Goal: Task Accomplishment & Management: Manage account settings

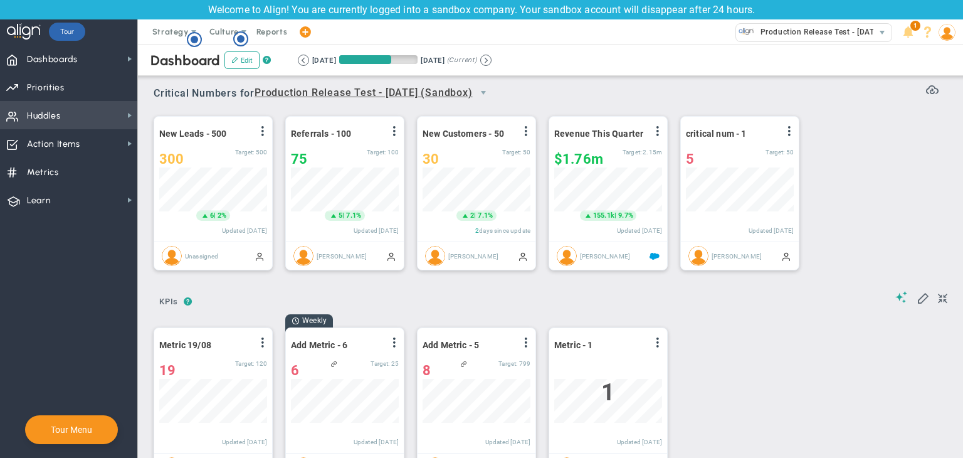
click at [108, 122] on span "Huddles Huddles" at bounding box center [68, 115] width 137 height 28
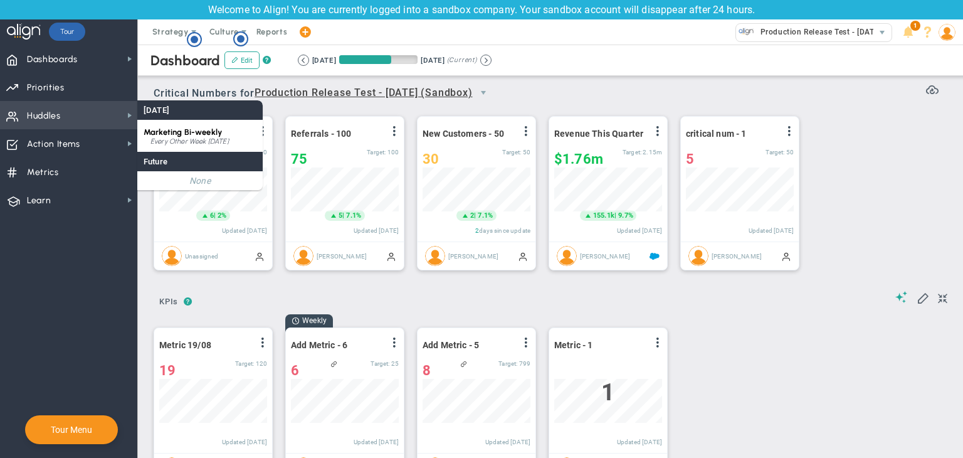
click at [181, 130] on span "Marketing Bi-weekly" at bounding box center [183, 131] width 78 height 9
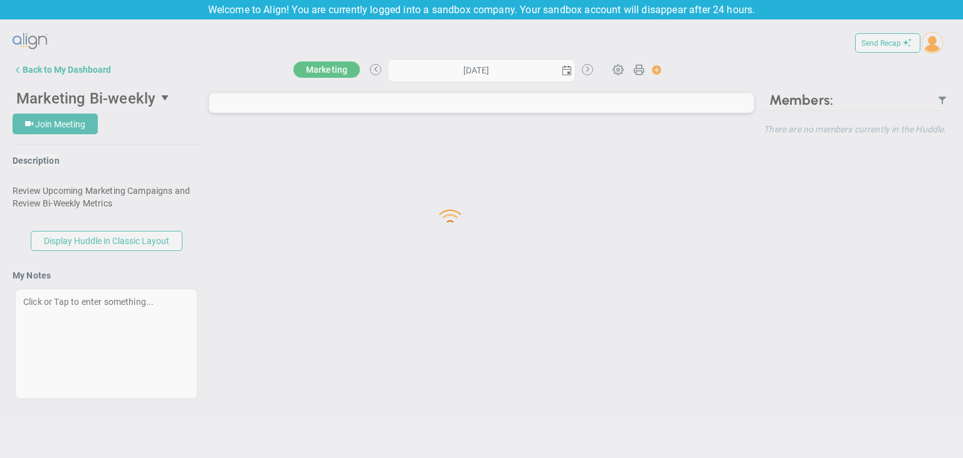
type input "[DATE]"
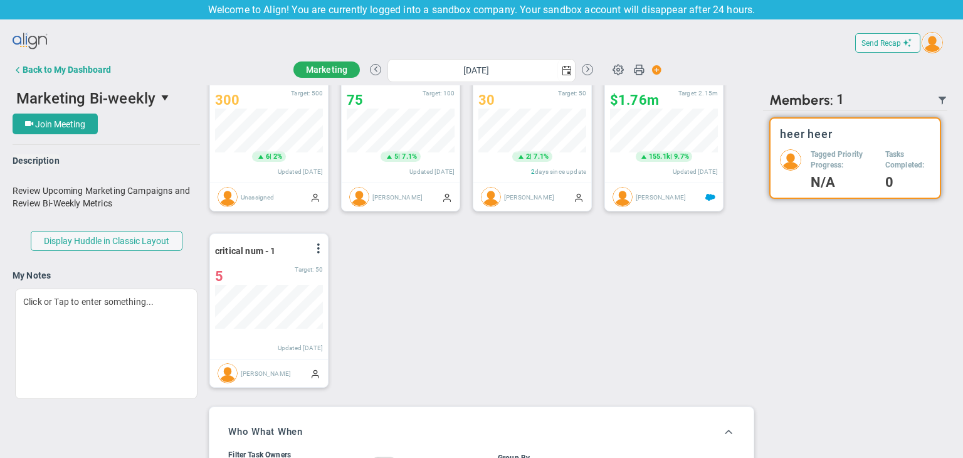
scroll to position [43, 108]
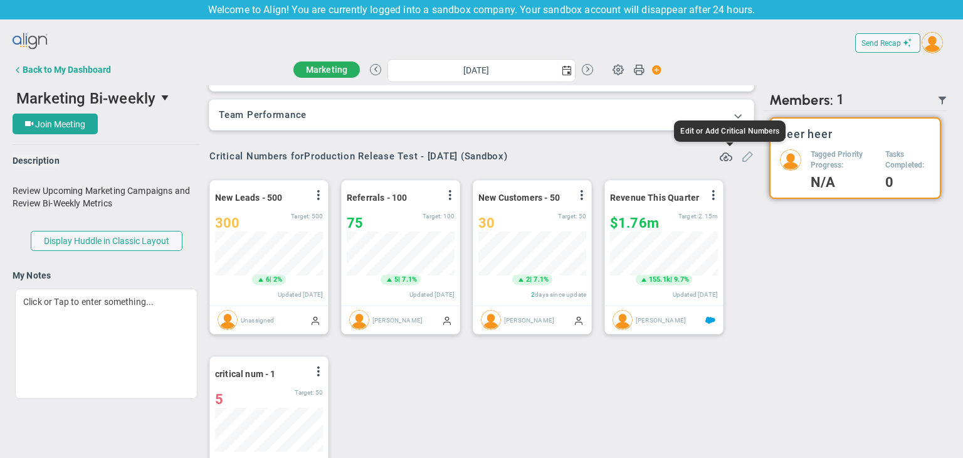
click at [741, 152] on span at bounding box center [747, 155] width 13 height 13
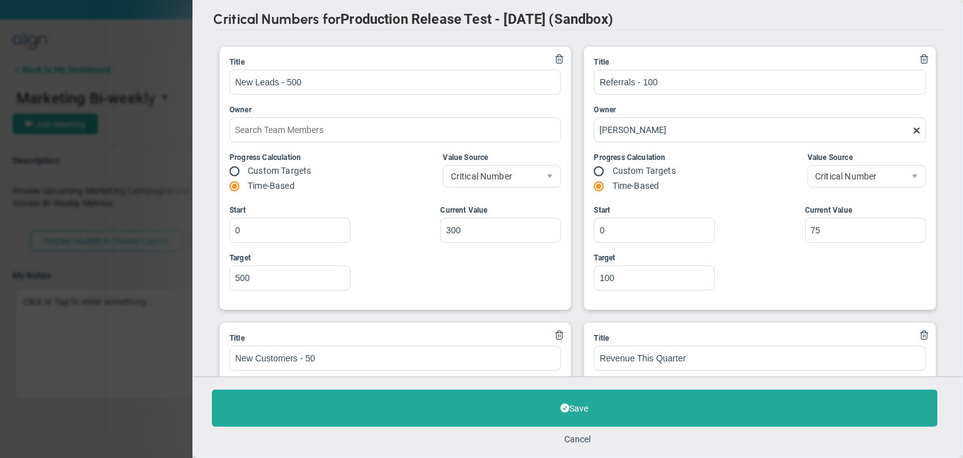
type input "Quarterly Revenue : Salesforce"
click at [579, 439] on button "Cancel" at bounding box center [578, 439] width 26 height 10
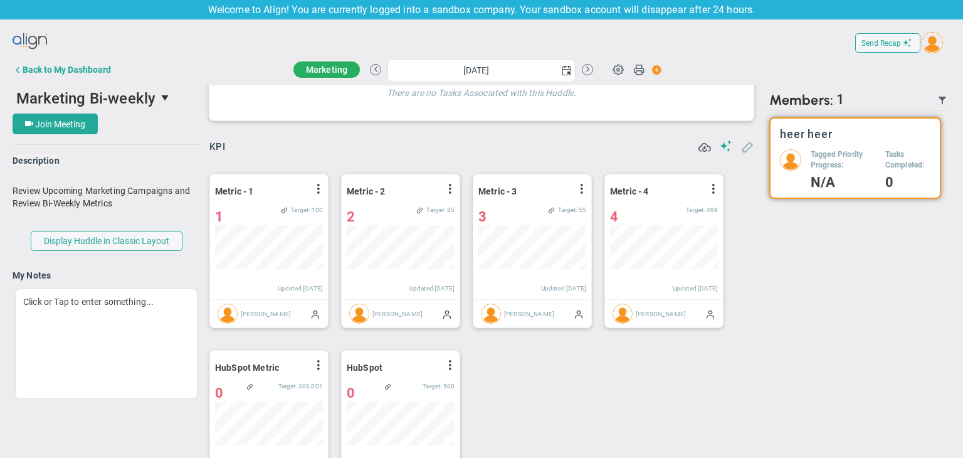
click at [741, 153] on button at bounding box center [747, 147] width 13 height 14
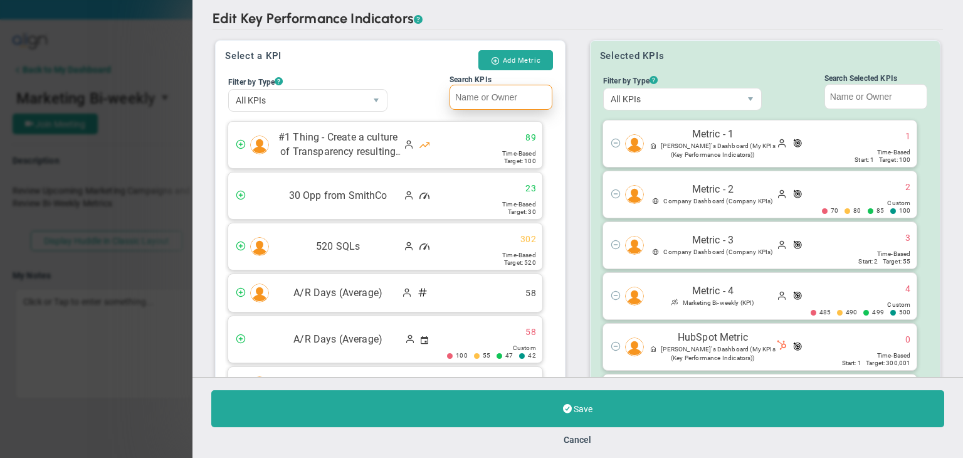
click at [491, 104] on input "Search KPIs" at bounding box center [500, 97] width 103 height 25
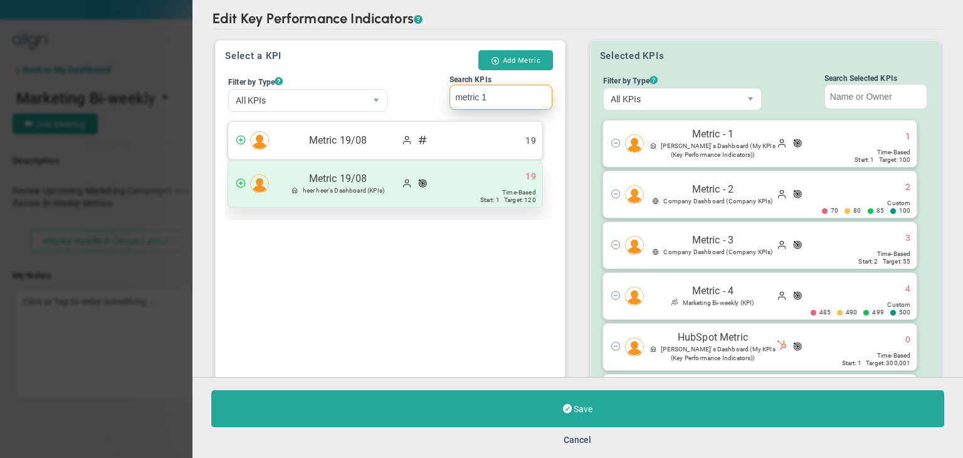
click at [454, 166] on div "Metric 19/08 heer heer's Dashboard (KPIs) 19" at bounding box center [385, 183] width 314 height 46
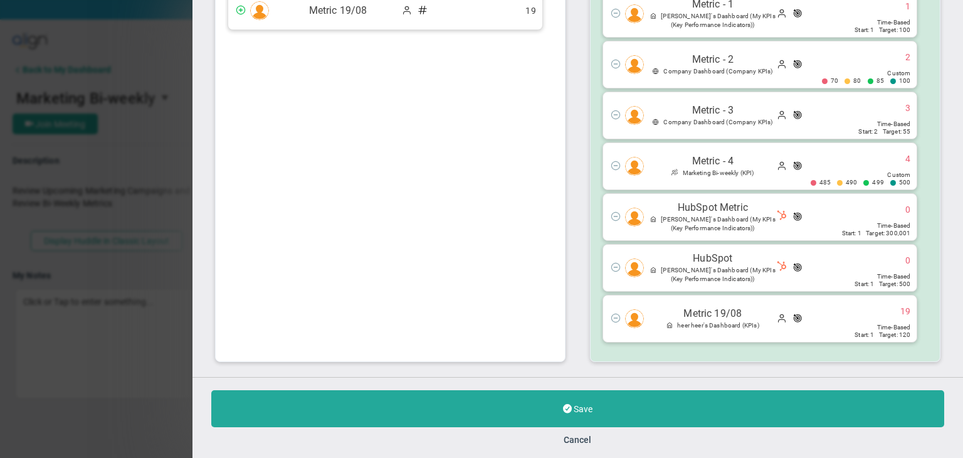
type input "metric 1"
click at [618, 432] on div "Save Cancel" at bounding box center [577, 417] width 770 height 81
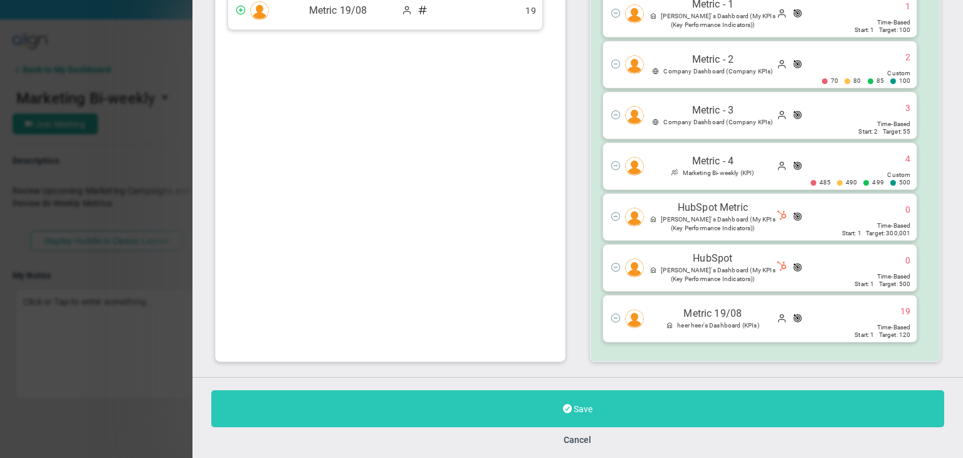
click at [661, 401] on button "Save" at bounding box center [577, 408] width 733 height 37
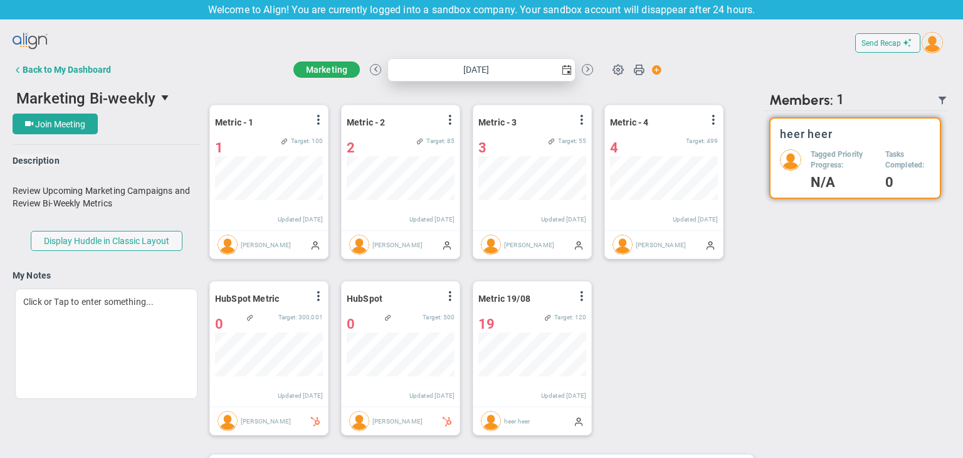
click at [565, 68] on span "select" at bounding box center [567, 70] width 10 height 10
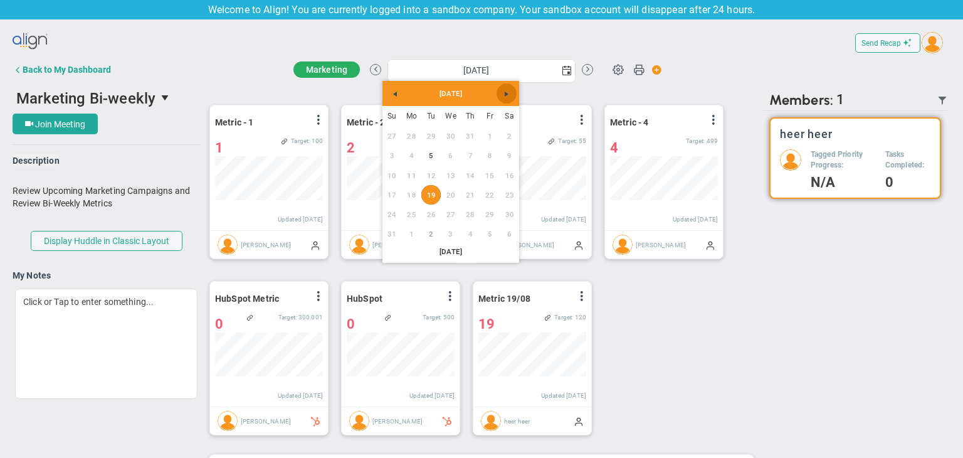
click at [501, 90] on span "Next" at bounding box center [506, 94] width 10 height 10
click at [424, 201] on link "23" at bounding box center [430, 194] width 19 height 19
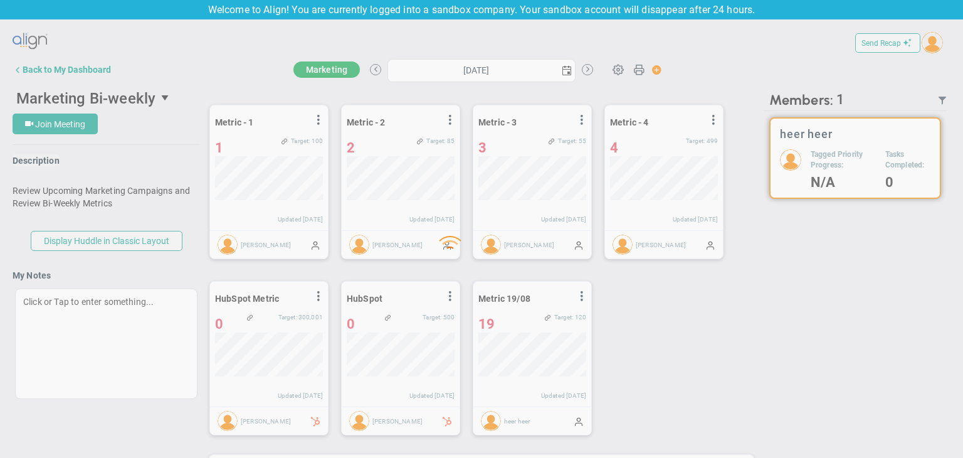
type input "[DATE]"
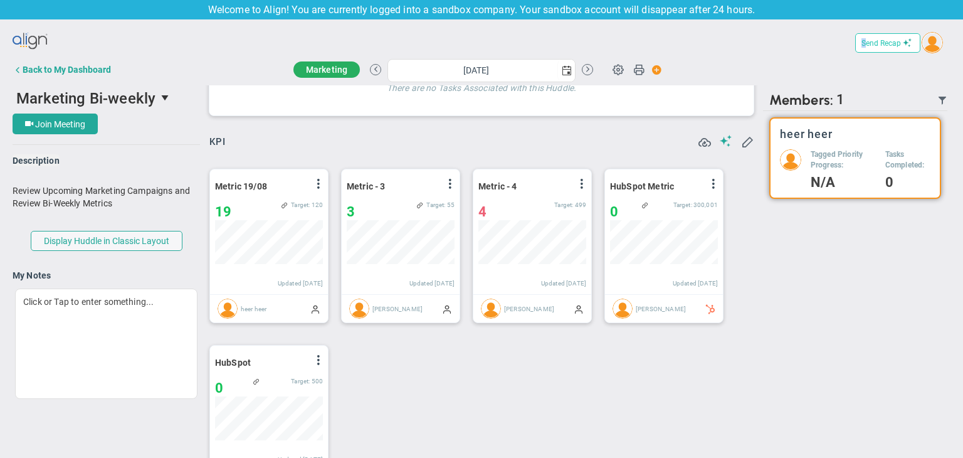
drag, startPoint x: 882, startPoint y: 31, endPoint x: 856, endPoint y: 50, distance: 33.2
click at [856, 50] on div "Send Recap" at bounding box center [887, 43] width 65 height 28
click at [856, 50] on button "Send Recap" at bounding box center [887, 42] width 65 height 19
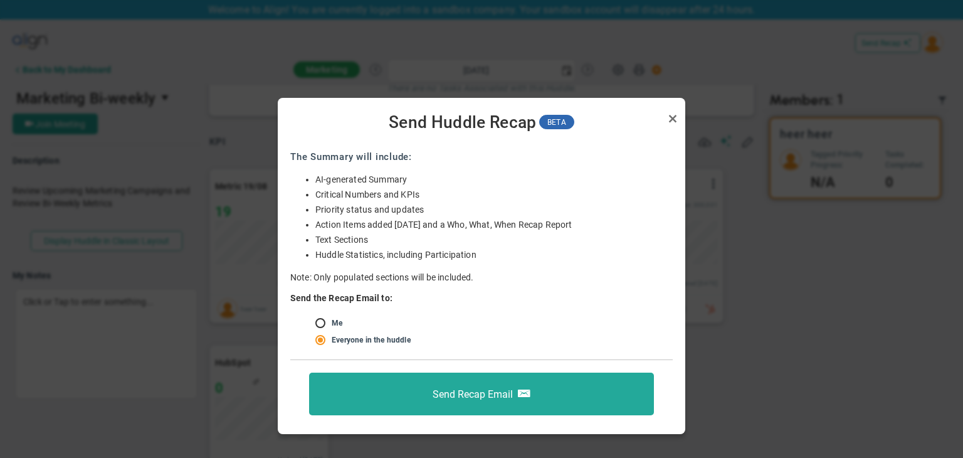
click at [888, 41] on div at bounding box center [481, 229] width 963 height 458
click at [327, 323] on input "radio" at bounding box center [324, 323] width 13 height 10
radio input "true"
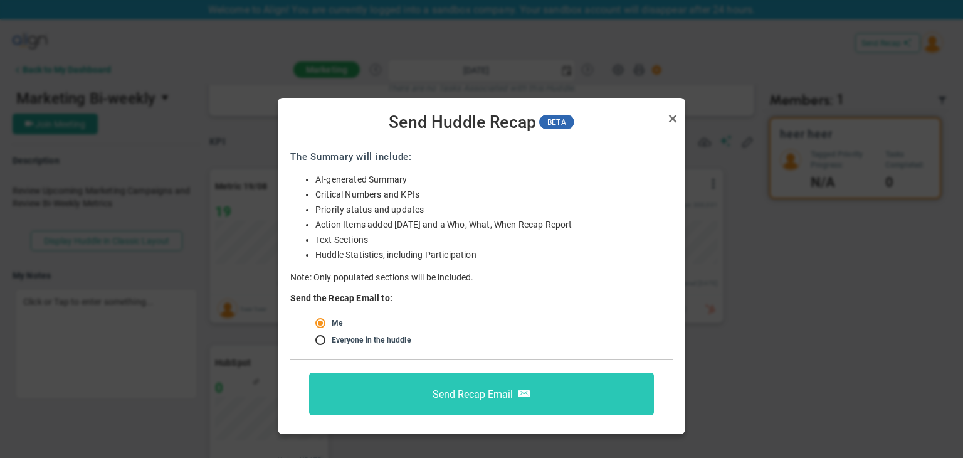
click at [431, 384] on button "Send Recap Email" at bounding box center [481, 393] width 345 height 43
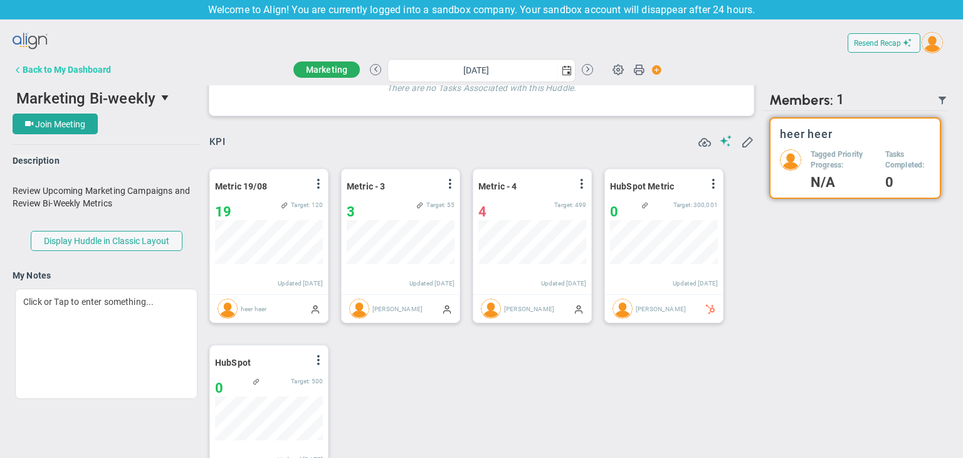
click at [57, 68] on div "Back to My Dashboard" at bounding box center [67, 70] width 88 height 10
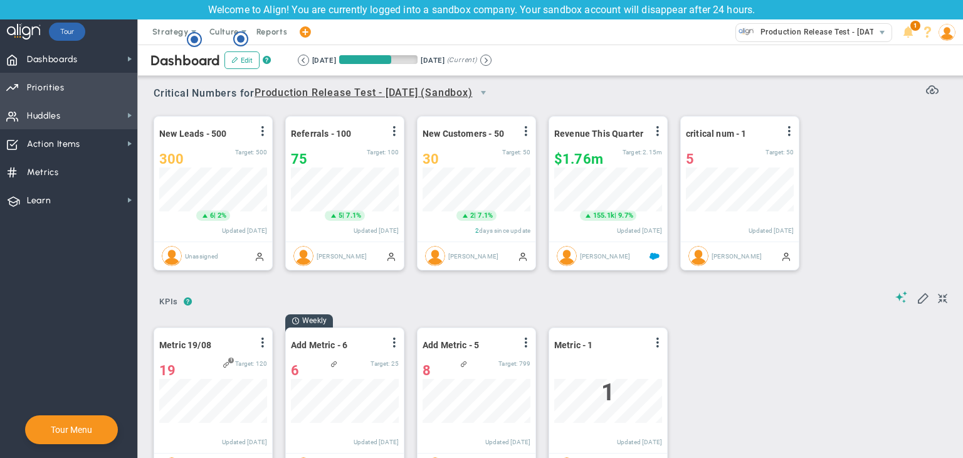
click at [48, 87] on span "Priorities" at bounding box center [46, 88] width 38 height 26
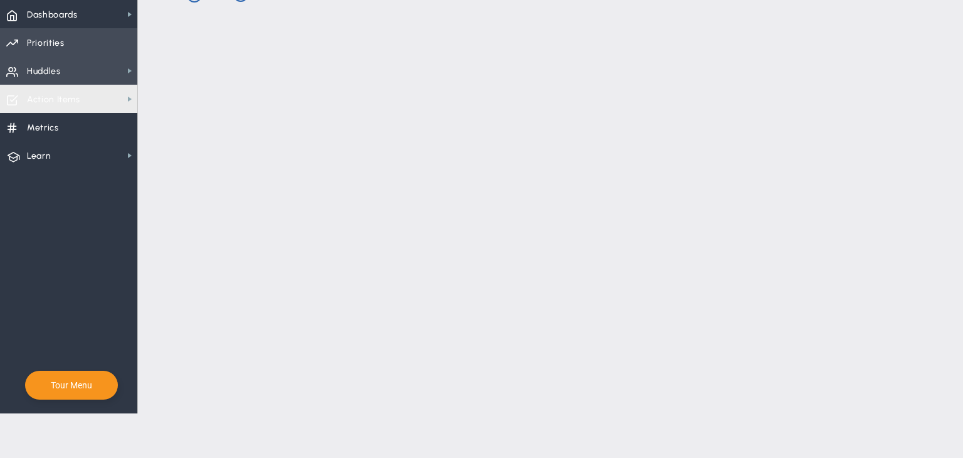
checkbox input "false"
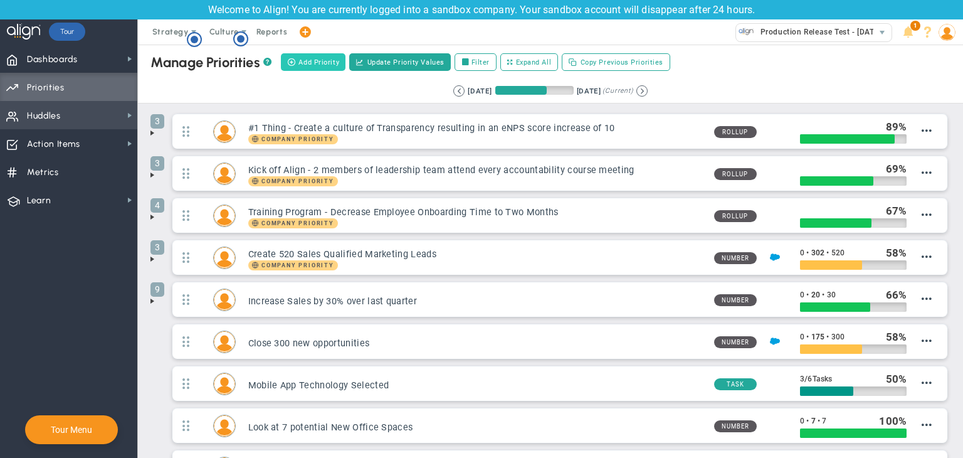
click at [323, 60] on span "Add Priority" at bounding box center [318, 62] width 41 height 11
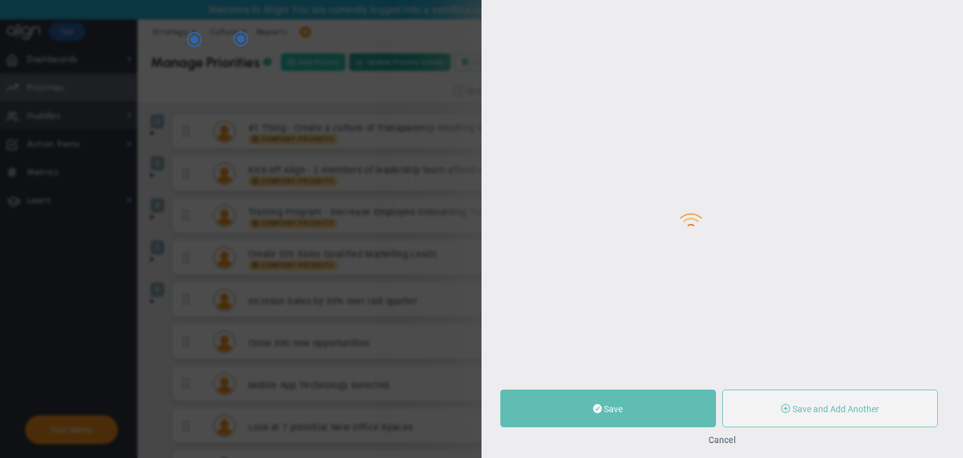
type input "0"
radio input "true"
type input "heer heer"
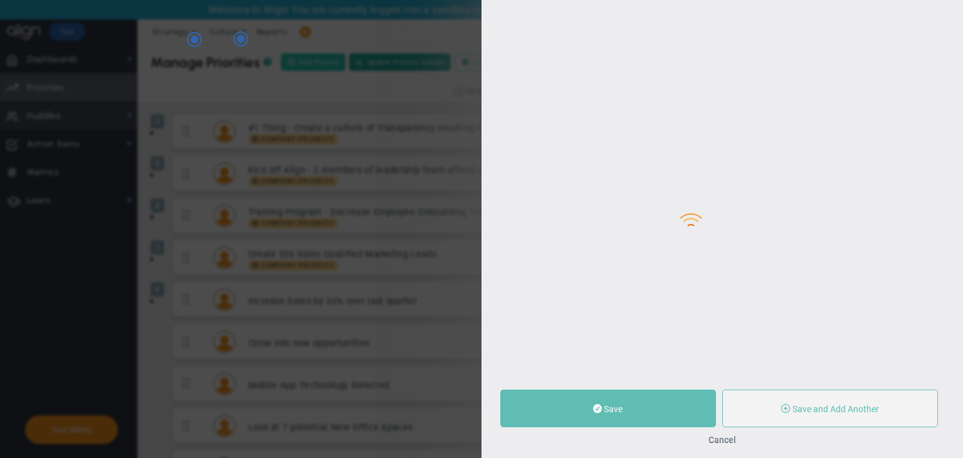
type input "0"
radio input "true"
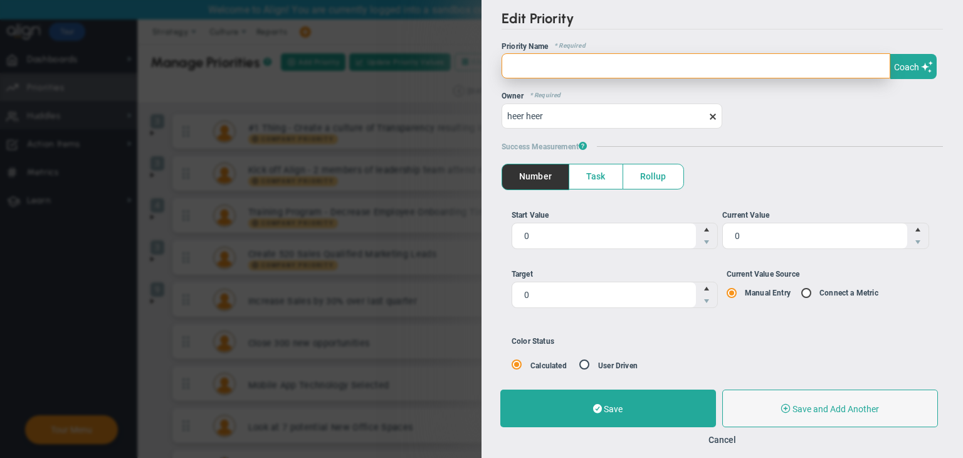
click at [594, 63] on input "text" at bounding box center [695, 65] width 389 height 25
type input "test"
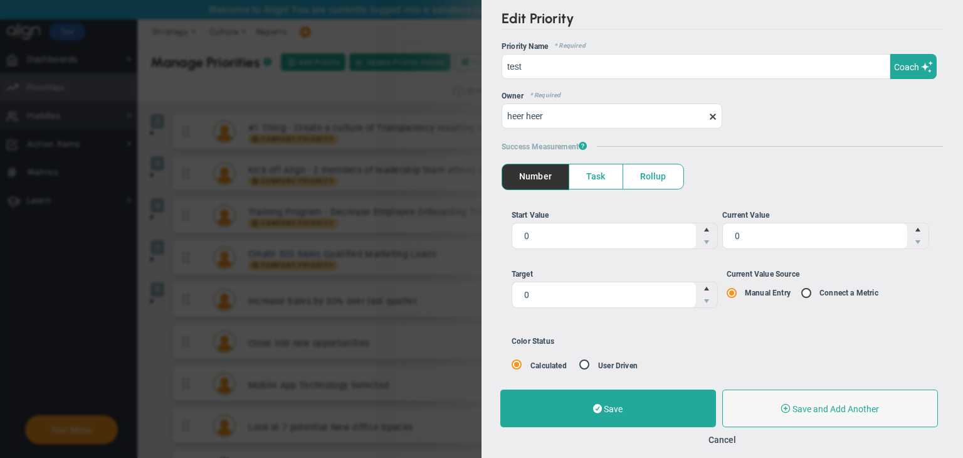
click at [804, 294] on input "Current Value Source Manual Entry Connect a Metric" at bounding box center [810, 293] width 13 height 10
radio input "true"
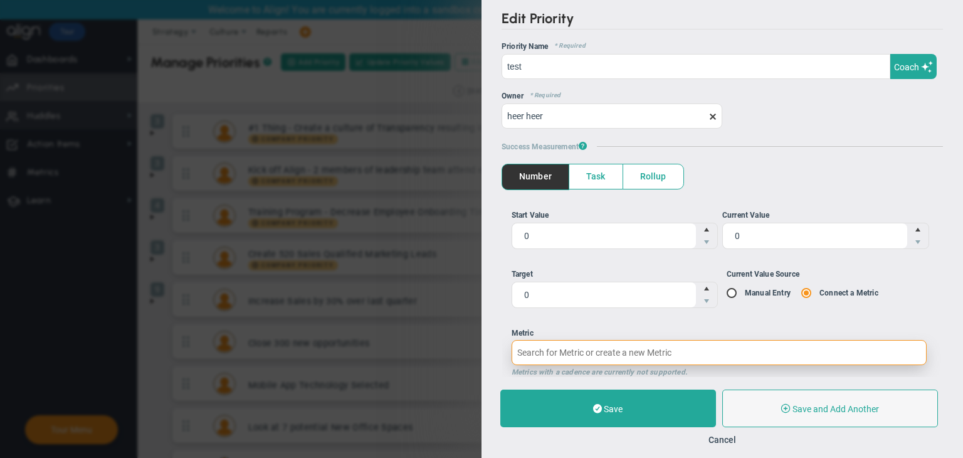
click at [670, 347] on input "Metric Metrics with a cadence are currently not supported." at bounding box center [718, 352] width 415 height 25
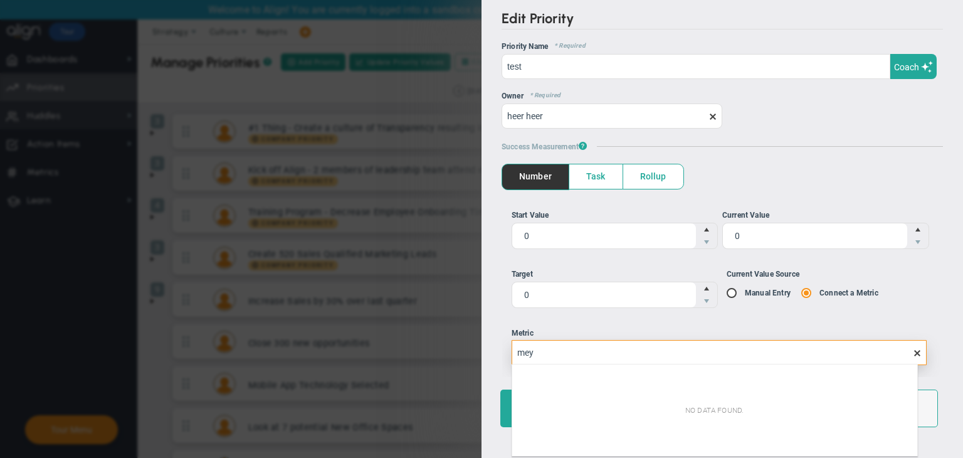
type input "me"
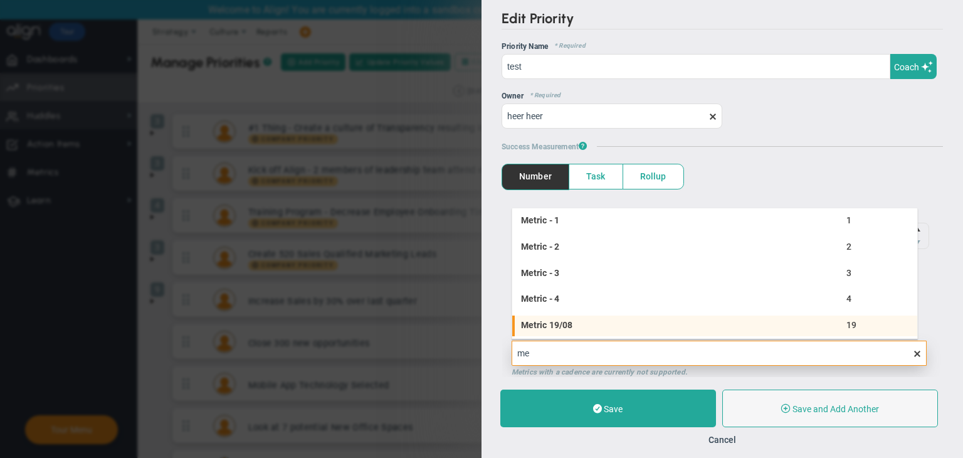
click at [579, 332] on li "Metric 19/08 19" at bounding box center [714, 328] width 405 height 26
type input "19"
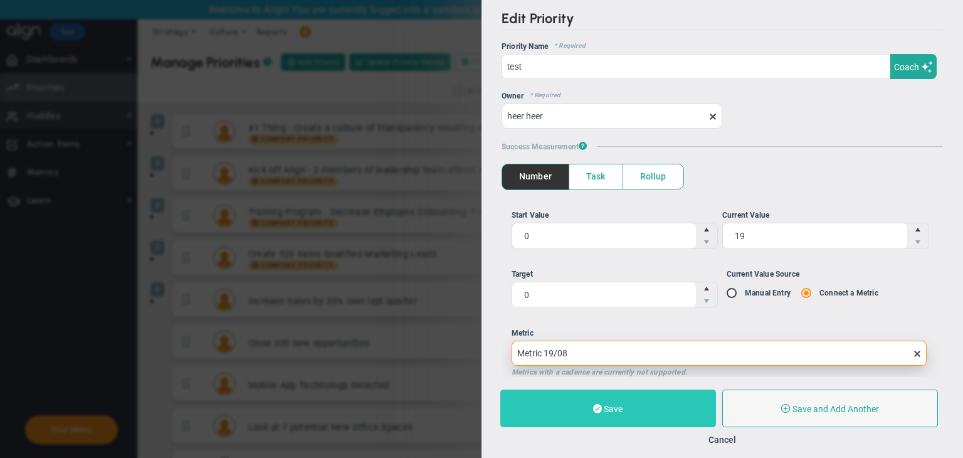
type input "Metric 19/08"
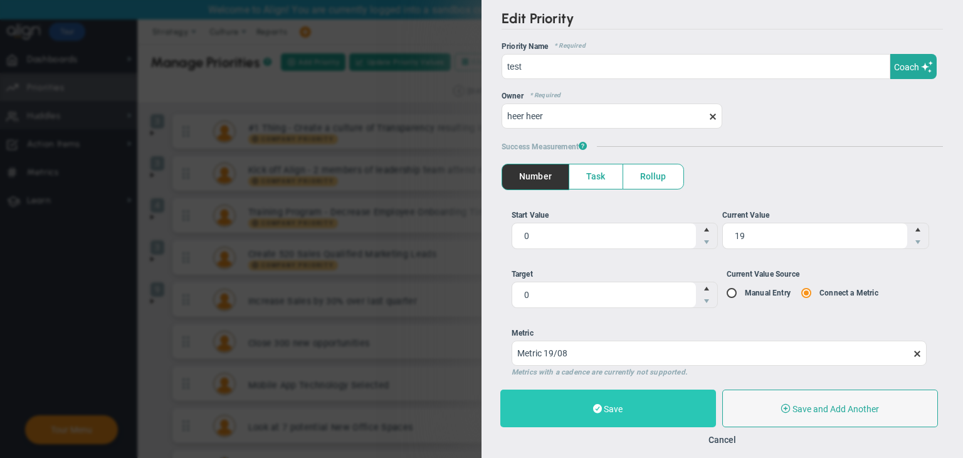
click at [607, 407] on span "Save" at bounding box center [613, 409] width 19 height 10
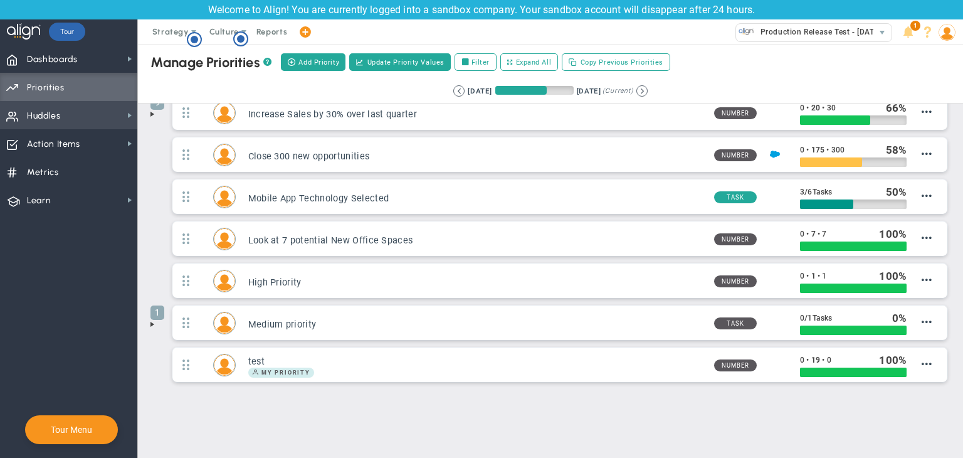
click at [56, 110] on span "Huddles" at bounding box center [44, 116] width 34 height 26
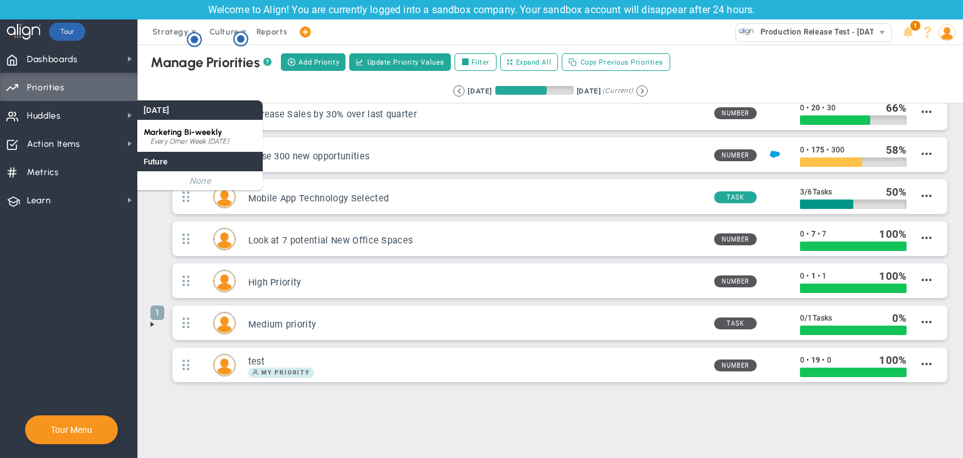
click at [187, 140] on div "Every Other Week [DATE]" at bounding box center [203, 142] width 106 height 8
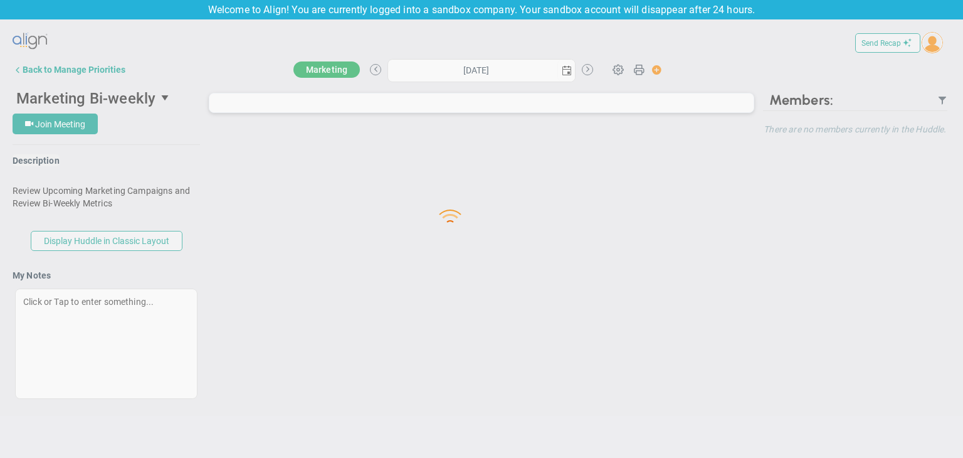
type input "[DATE]"
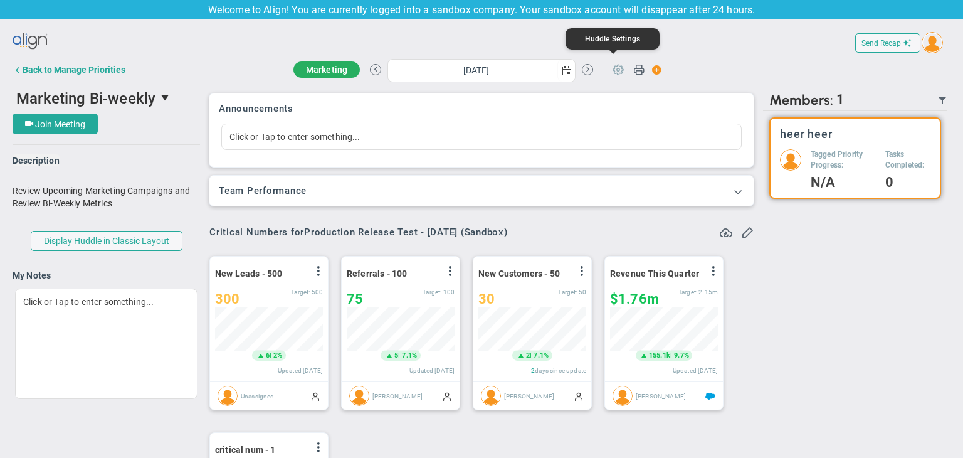
click at [615, 65] on span at bounding box center [618, 69] width 24 height 24
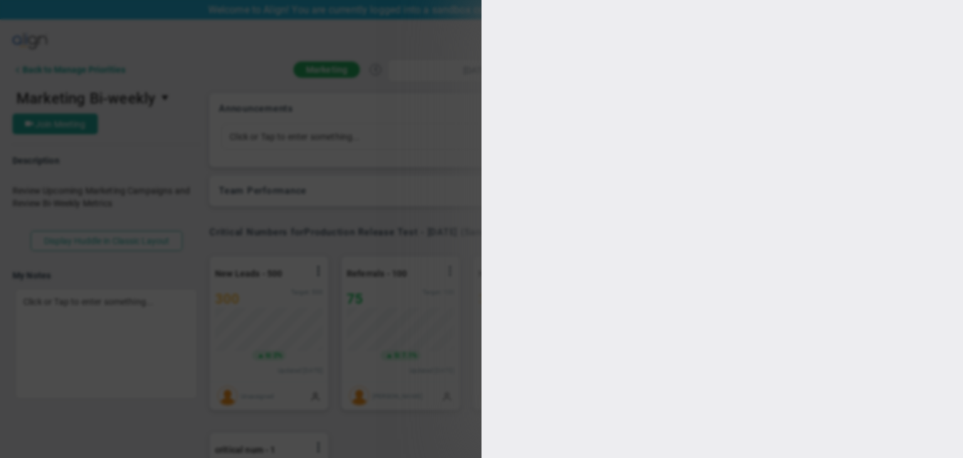
type input "Marketing Bi-weekly"
type input "[URL][DOMAIN_NAME]"
type input "[DATE]"
type input "09:05:00"
type input "09:35:00"
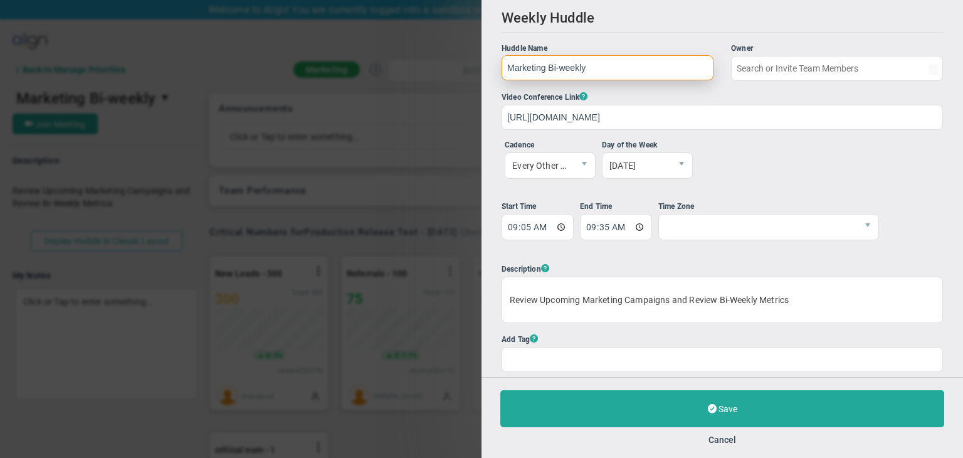
type input "heer heer"
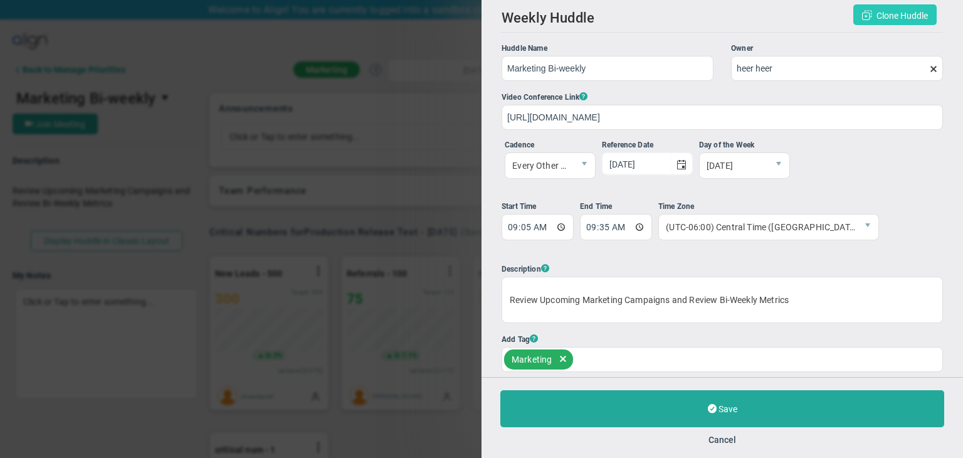
click at [872, 9] on button "Clone Huddle" at bounding box center [894, 14] width 83 height 21
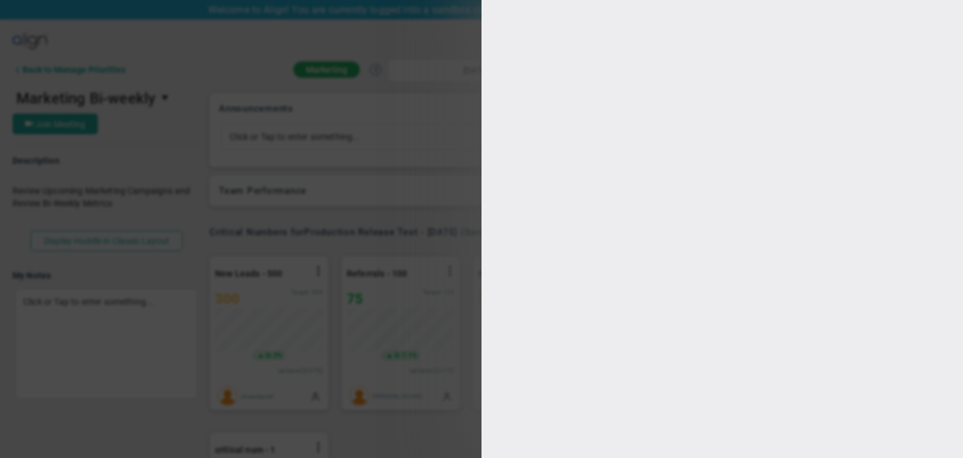
type input "CLONE - Marketing Bi-weekly"
type input "09:05:00"
type input "09:35:00"
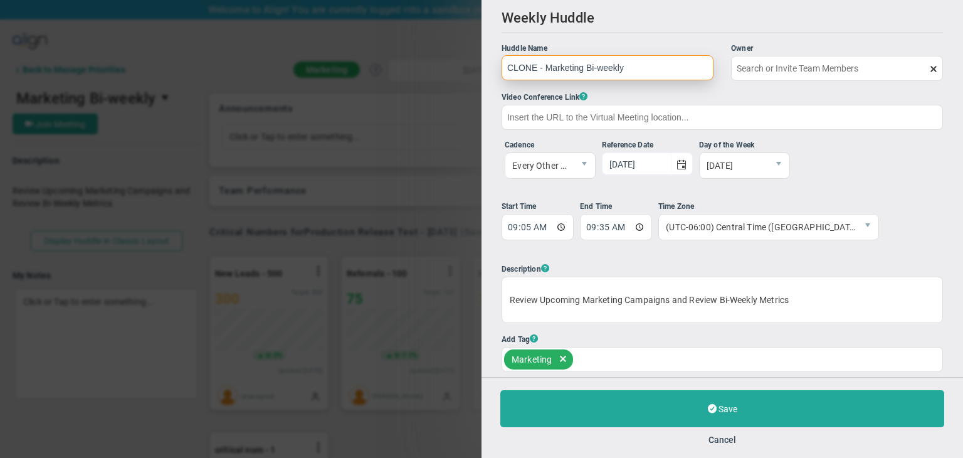
type input "heer heer"
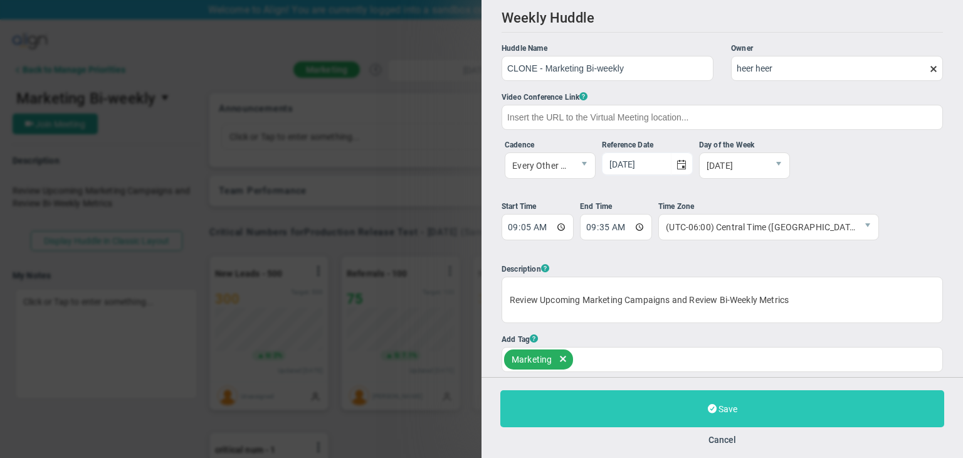
click at [669, 403] on button "Save" at bounding box center [722, 408] width 444 height 37
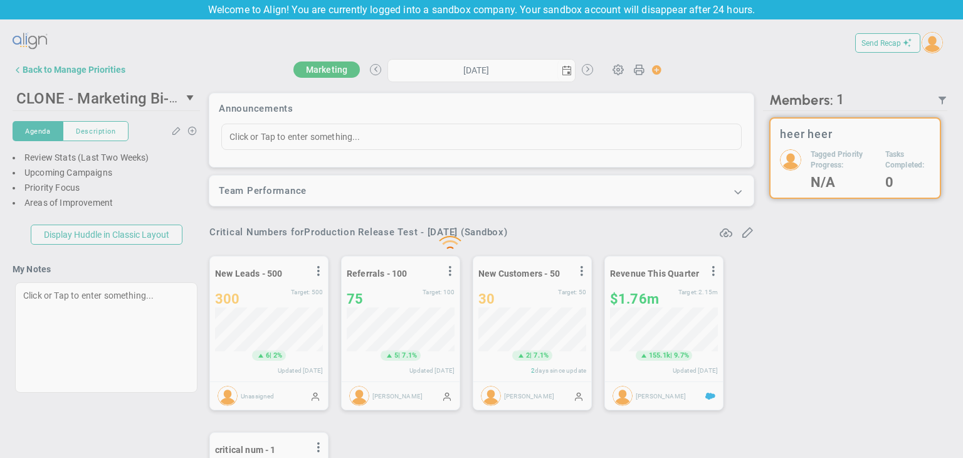
type input "[DATE]"
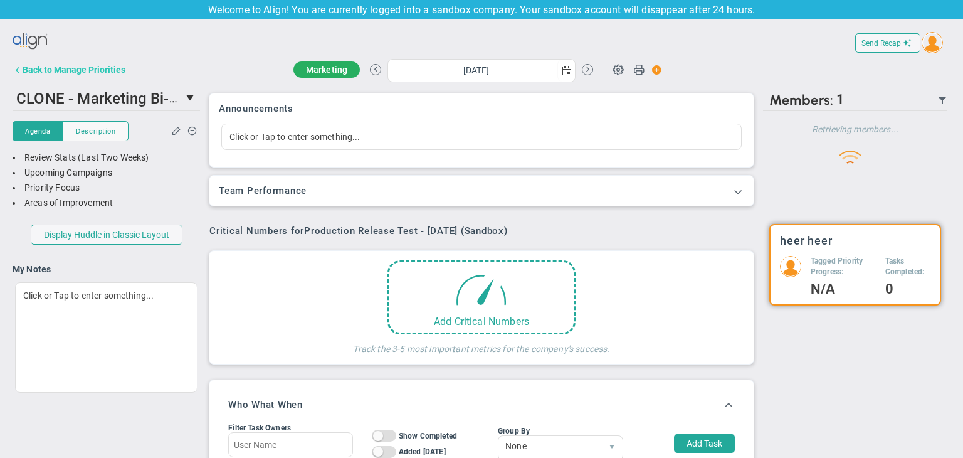
click at [48, 75] on button "Back to Manage Priorities" at bounding box center [69, 69] width 113 height 25
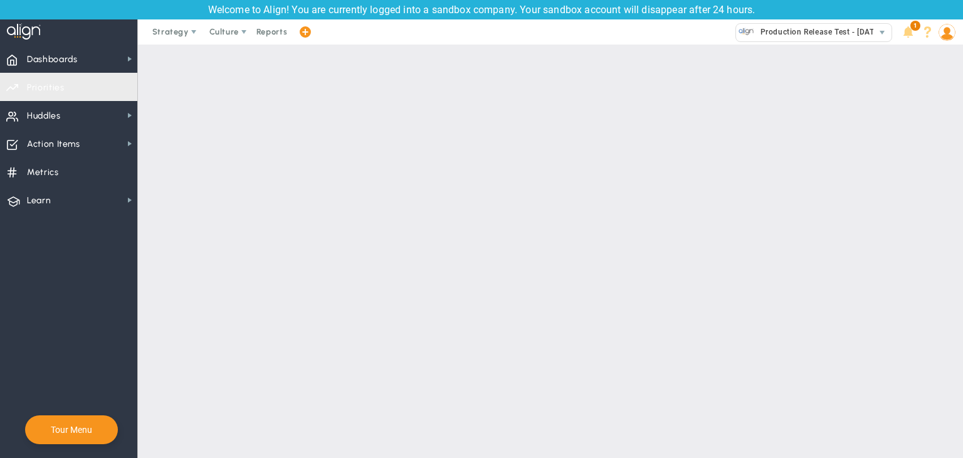
checkbox input "false"
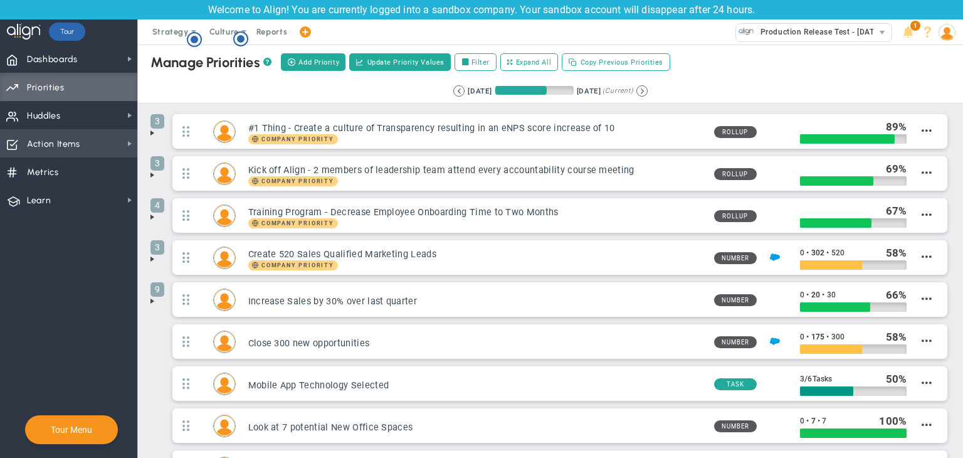
click at [125, 132] on span "Action Items Action Items" at bounding box center [68, 143] width 137 height 28
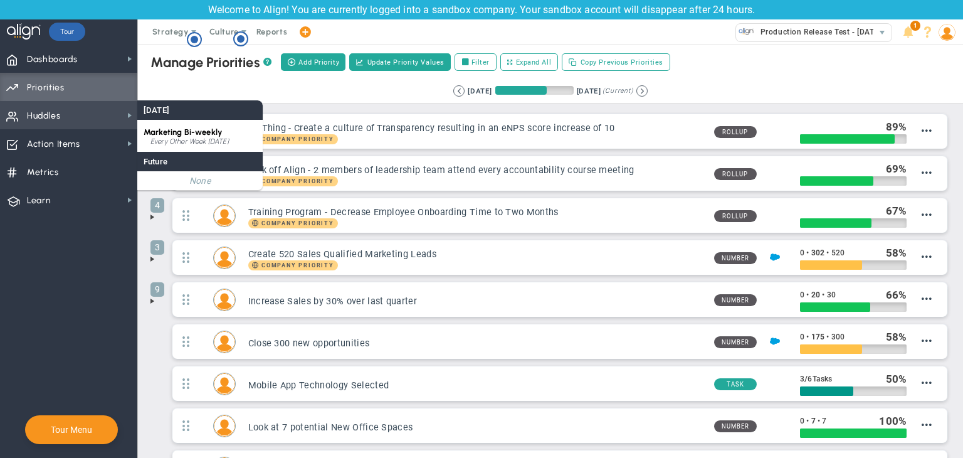
click at [120, 112] on span "Huddles Huddles" at bounding box center [68, 115] width 137 height 28
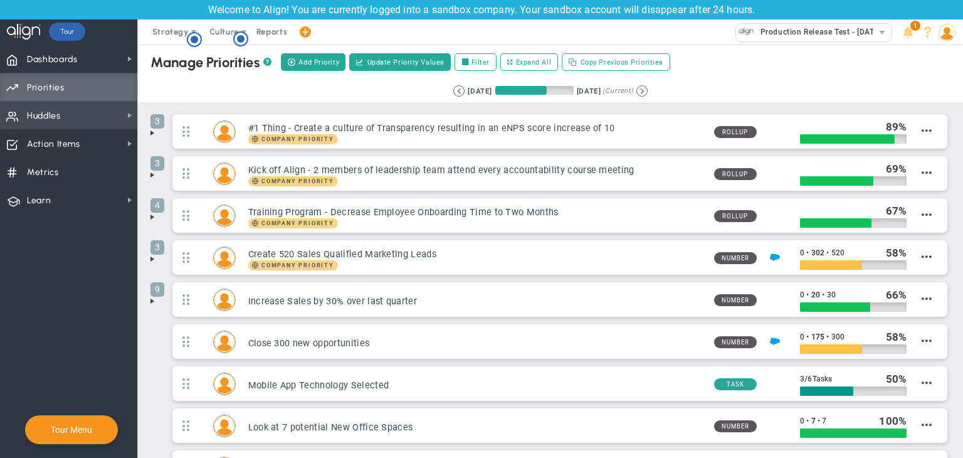
click at [120, 112] on span "Huddles Huddles" at bounding box center [68, 115] width 137 height 28
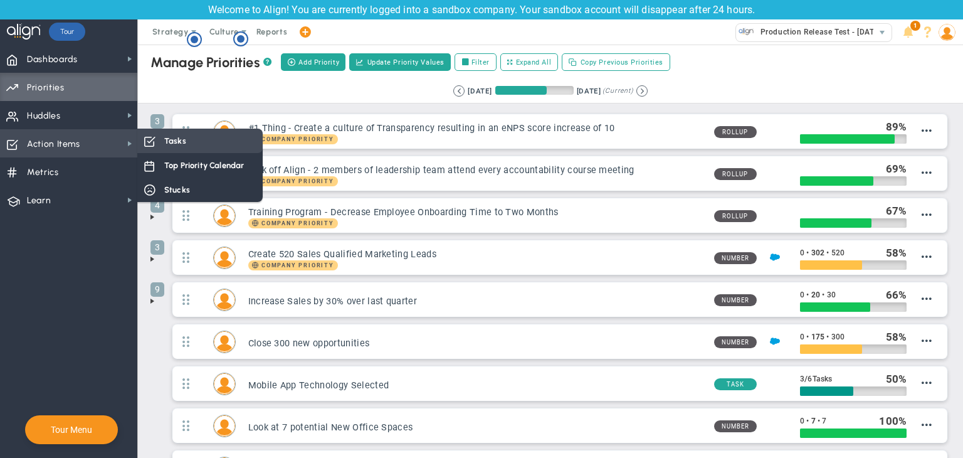
click at [189, 148] on div "Tasks" at bounding box center [199, 140] width 125 height 24
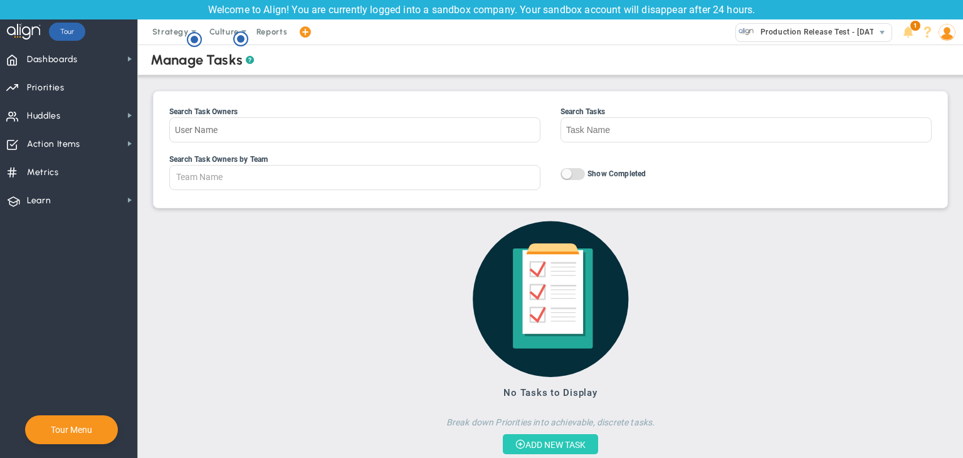
click at [544, 437] on button "ADD NEW TASK" at bounding box center [550, 444] width 95 height 20
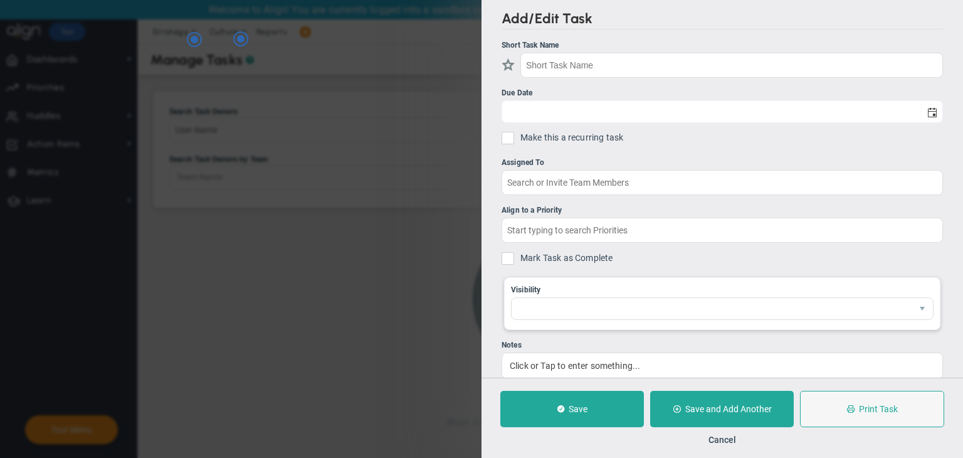
checkbox input "false"
type input "[DATE]"
checkbox input "false"
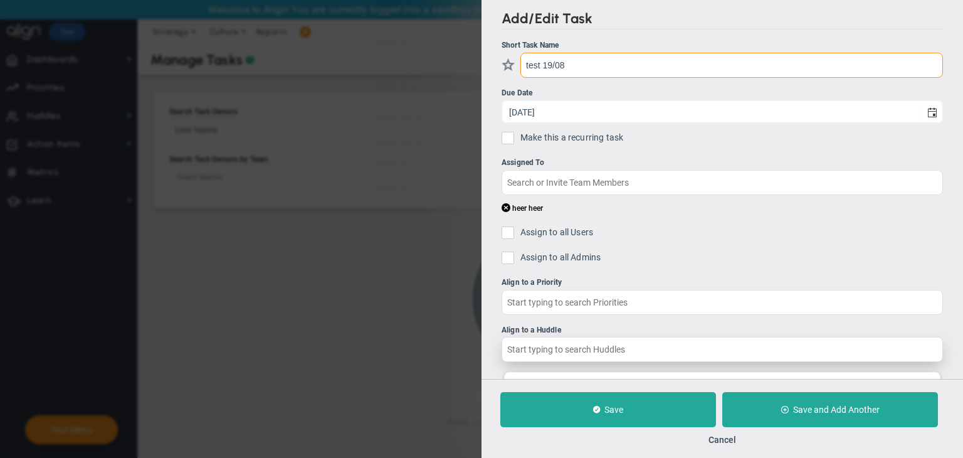
type input "test 19/08"
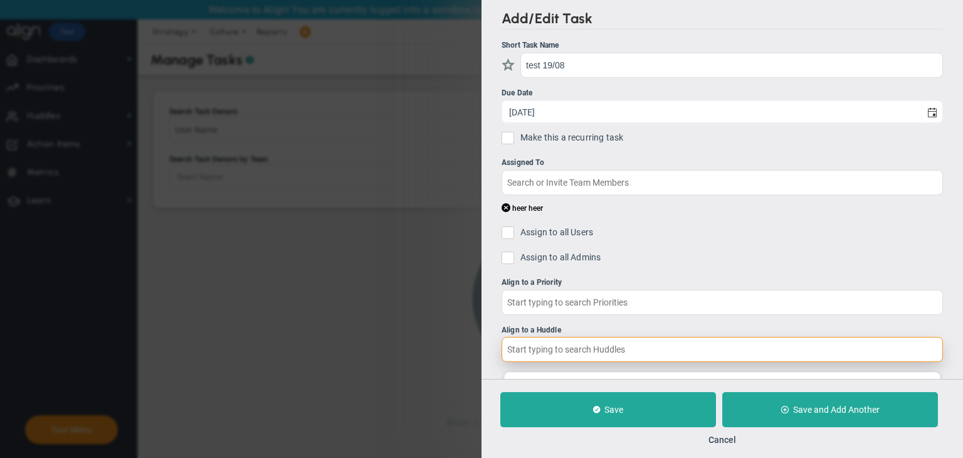
click at [586, 358] on input "text" at bounding box center [721, 349] width 441 height 25
type input ","
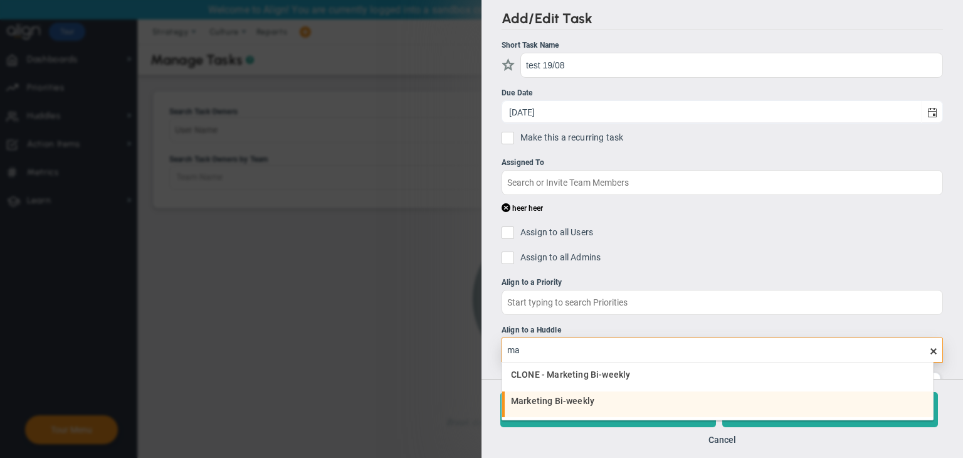
click at [582, 397] on span "Marketing Bi-weekly" at bounding box center [552, 400] width 83 height 9
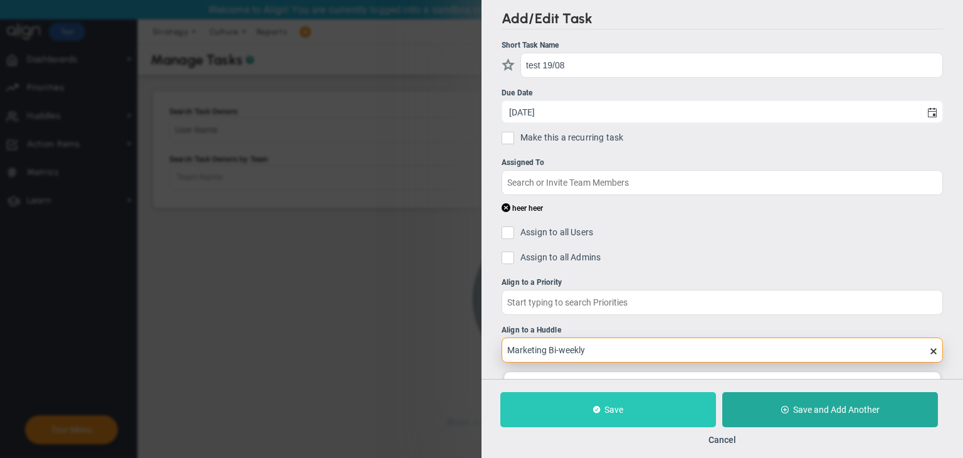
type input "Marketing Bi-weekly"
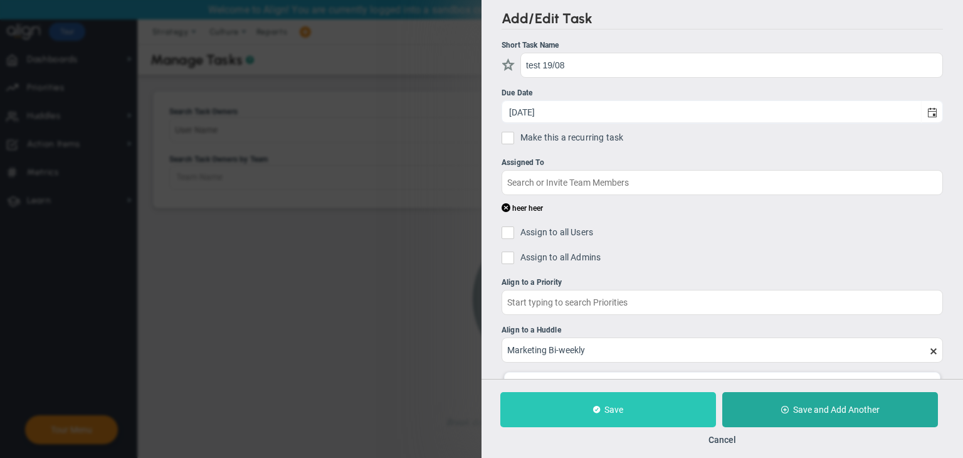
click at [599, 402] on button "Save" at bounding box center [608, 409] width 216 height 35
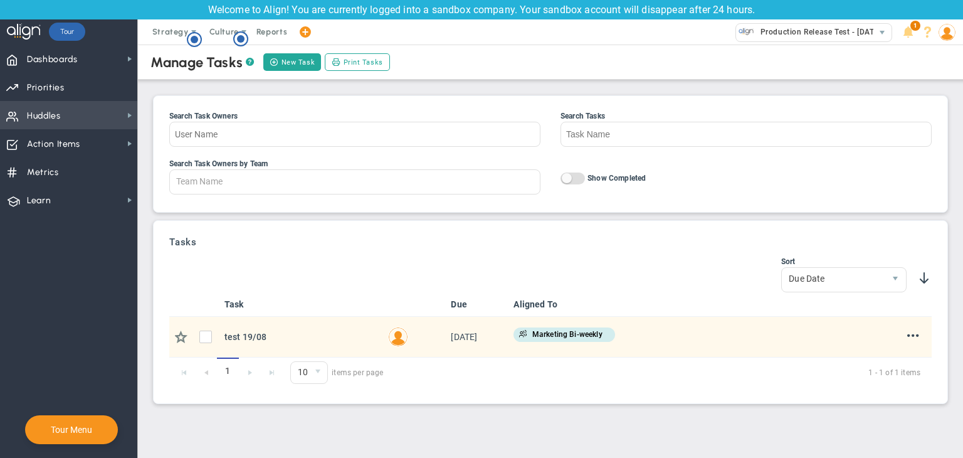
click at [65, 123] on span "Huddles Huddles" at bounding box center [68, 115] width 137 height 28
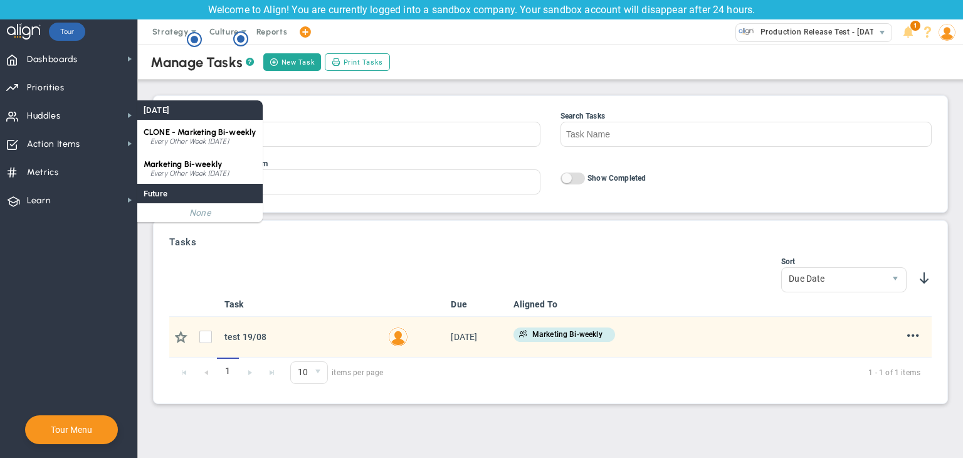
click at [181, 164] on span "Marketing Bi-weekly" at bounding box center [183, 163] width 78 height 9
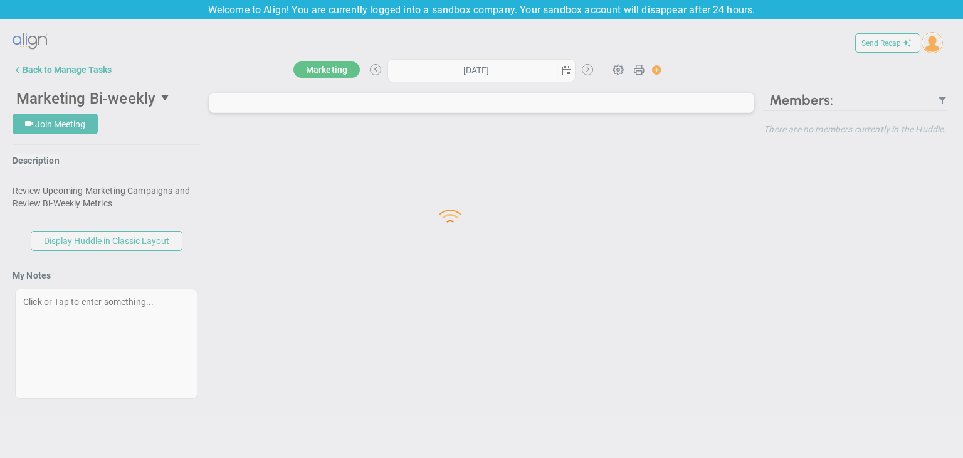
type input "[DATE]"
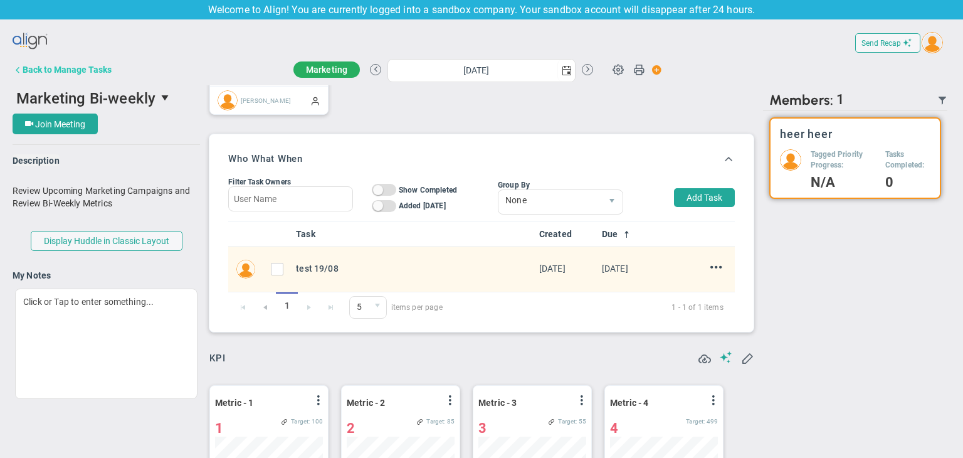
click at [35, 66] on div "Back to Manage Tasks" at bounding box center [67, 70] width 89 height 10
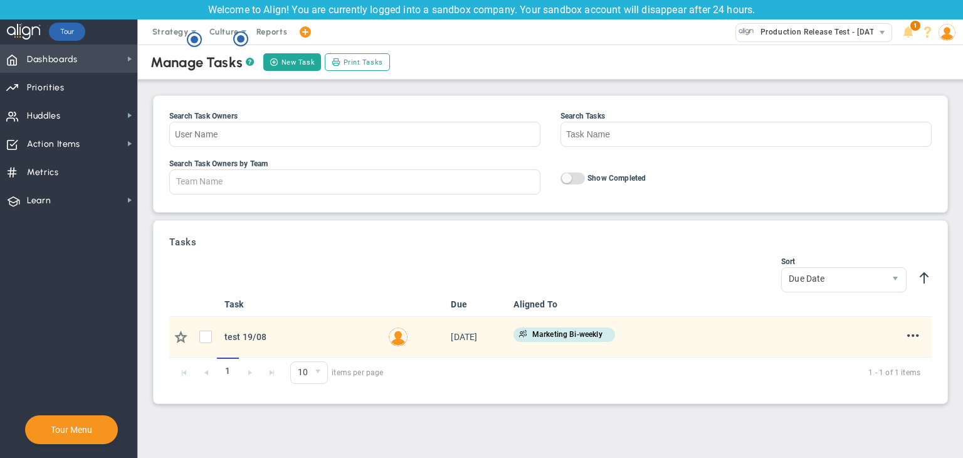
click at [78, 56] on span "Dashboards Dashboards" at bounding box center [68, 59] width 137 height 28
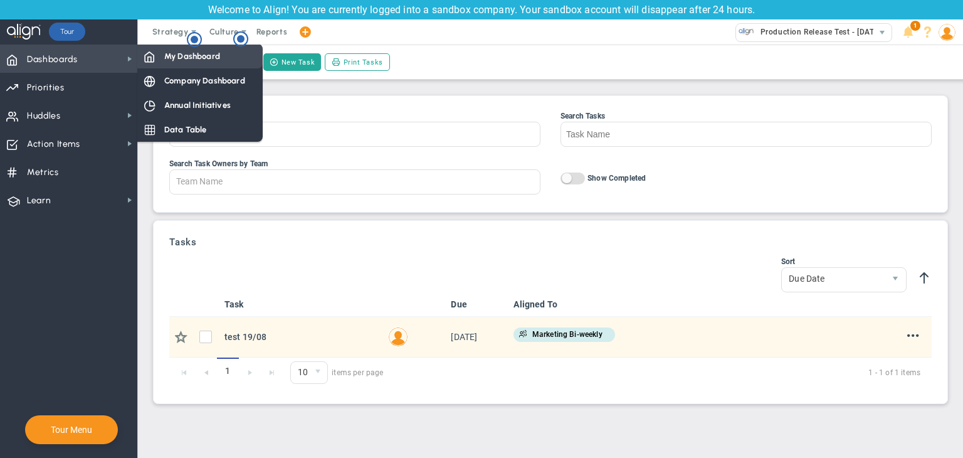
click at [180, 61] on span "My Dashboard" at bounding box center [192, 56] width 56 height 12
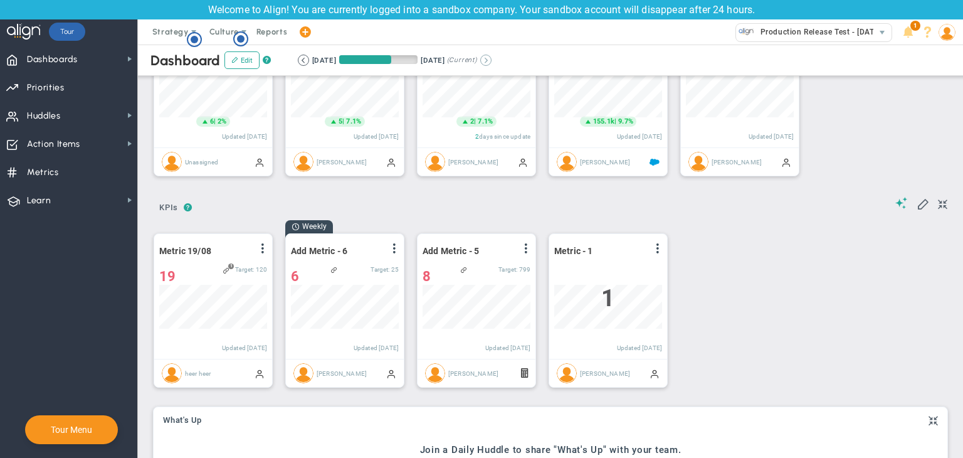
click at [491, 65] on button at bounding box center [485, 60] width 11 height 11
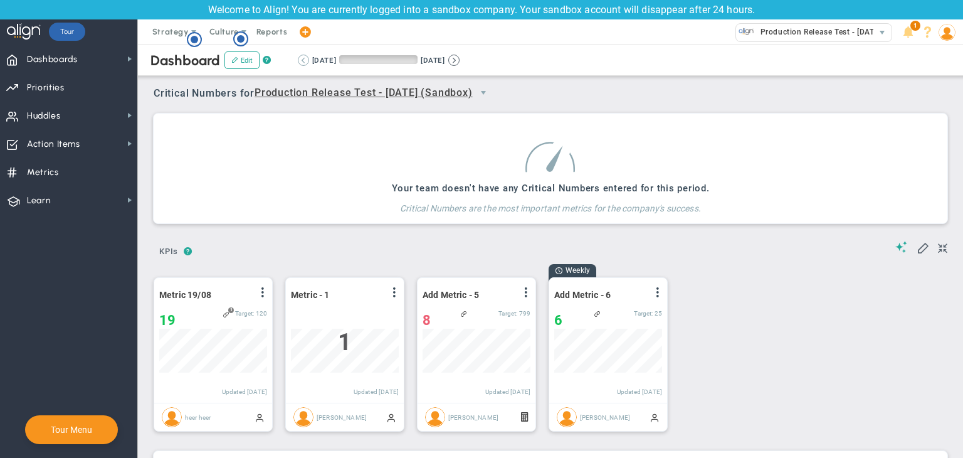
click at [302, 58] on button at bounding box center [303, 60] width 11 height 11
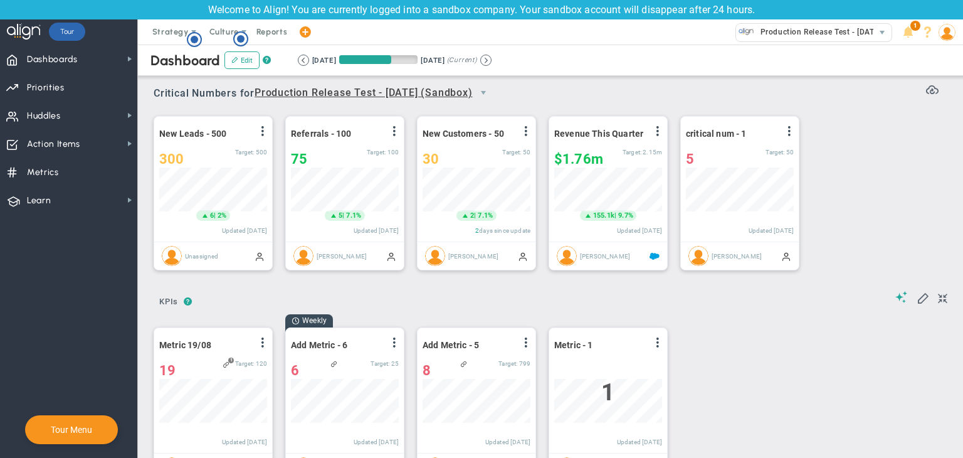
click at [950, 38] on img at bounding box center [946, 32] width 17 height 17
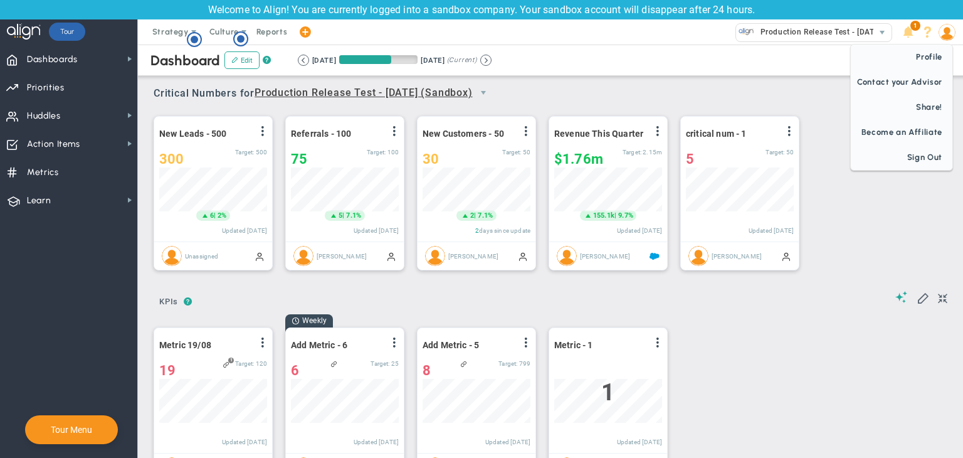
click at [941, 26] on img at bounding box center [946, 32] width 17 height 17
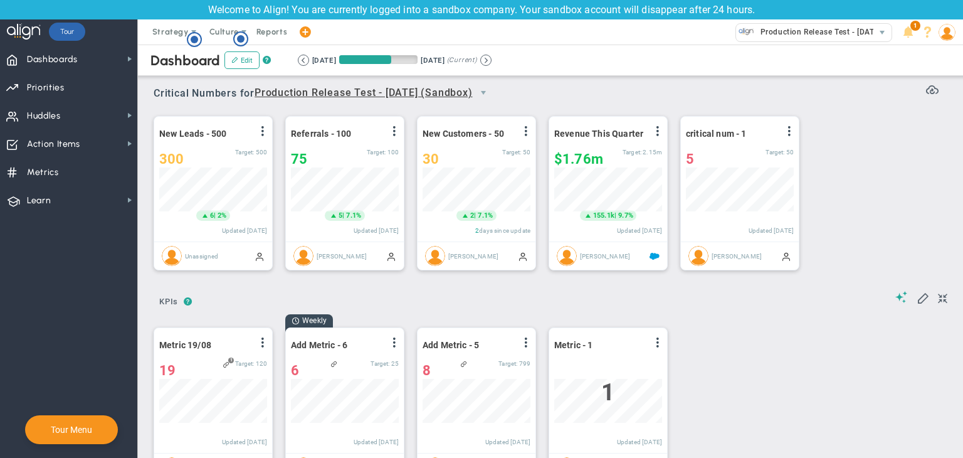
click at [941, 26] on img at bounding box center [946, 32] width 17 height 17
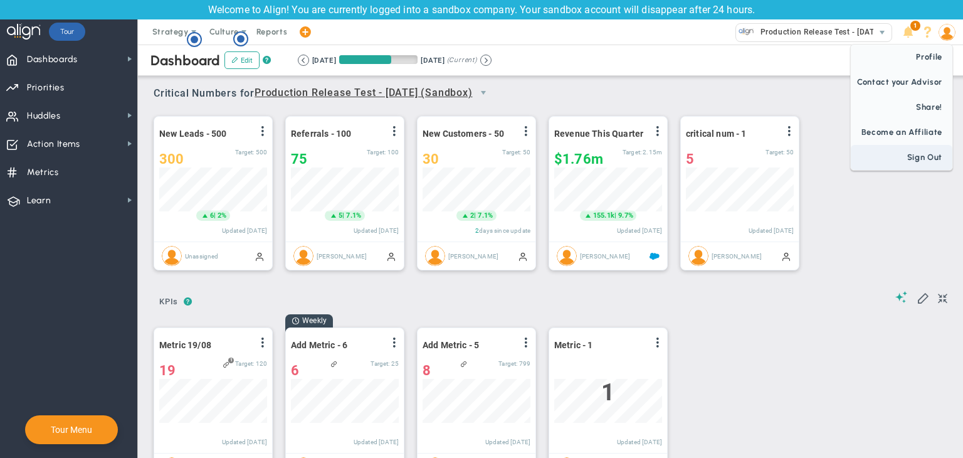
click at [916, 160] on span "Sign Out" at bounding box center [902, 157] width 102 height 25
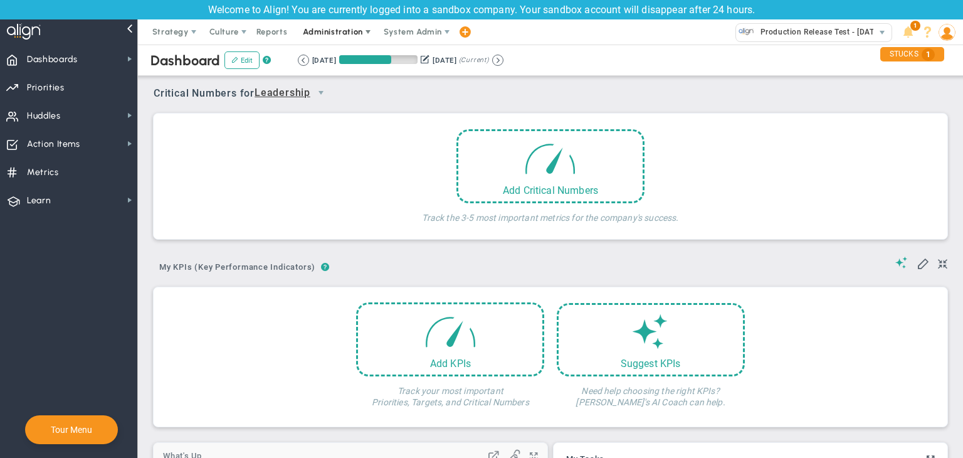
click at [357, 33] on span "Administration" at bounding box center [333, 31] width 60 height 9
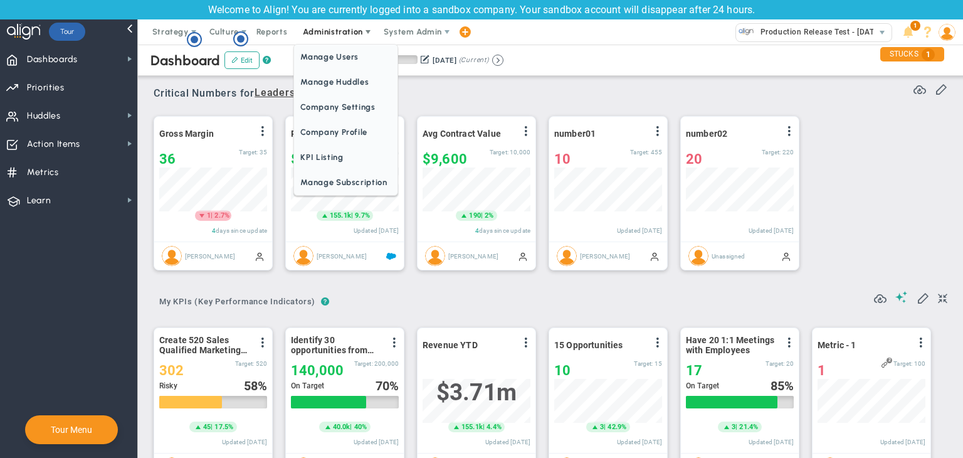
click at [355, 36] on span "Administration" at bounding box center [333, 31] width 60 height 9
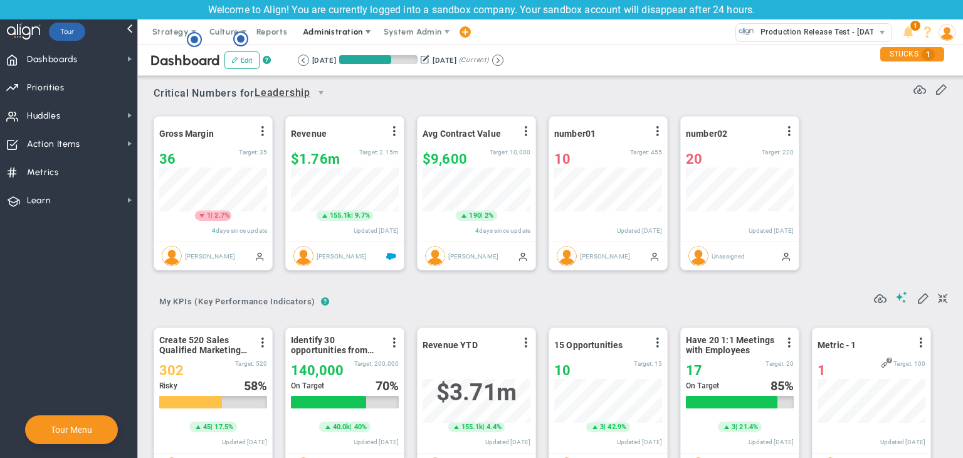
click at [355, 36] on span "Administration" at bounding box center [333, 31] width 60 height 9
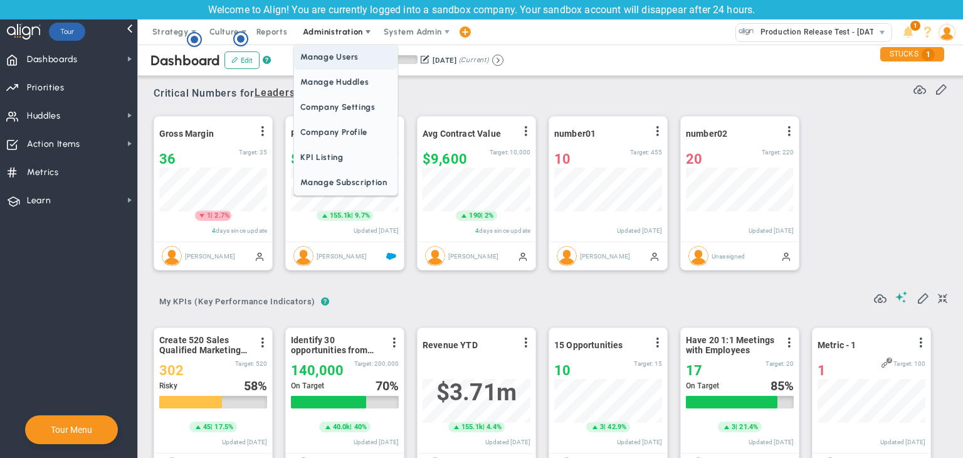
click at [346, 59] on span "Manage Users" at bounding box center [345, 57] width 103 height 25
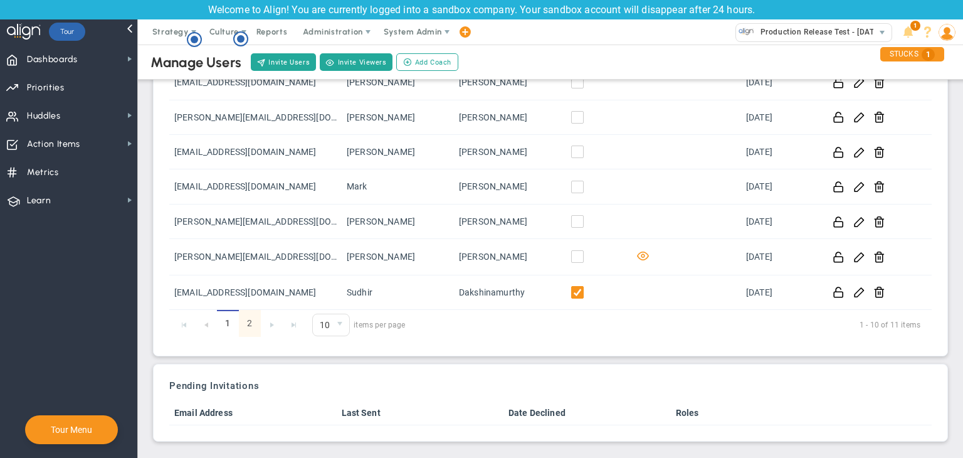
click at [253, 322] on link "2" at bounding box center [250, 323] width 22 height 27
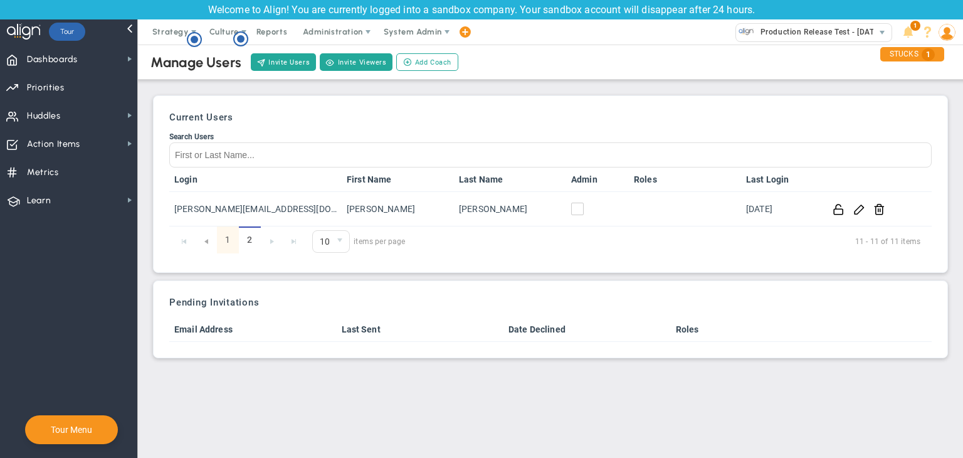
click at [231, 239] on link "1" at bounding box center [228, 239] width 22 height 27
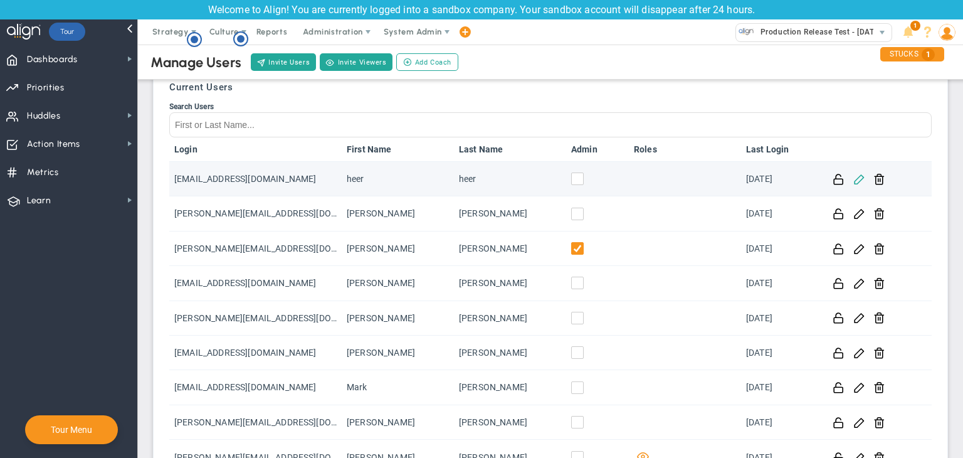
click at [853, 180] on span at bounding box center [859, 178] width 12 height 12
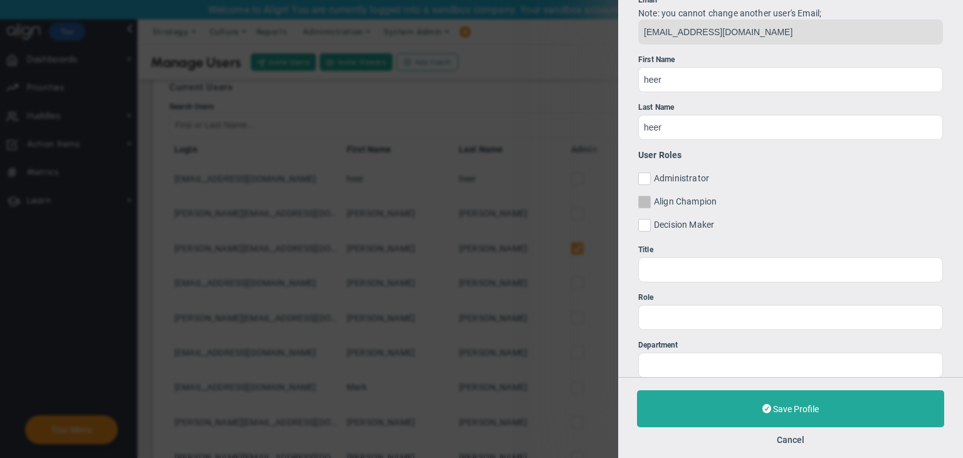
click at [651, 205] on span at bounding box center [644, 202] width 13 height 13
click at [649, 205] on input "Align Champion" at bounding box center [645, 204] width 8 height 13
checkbox input "true"
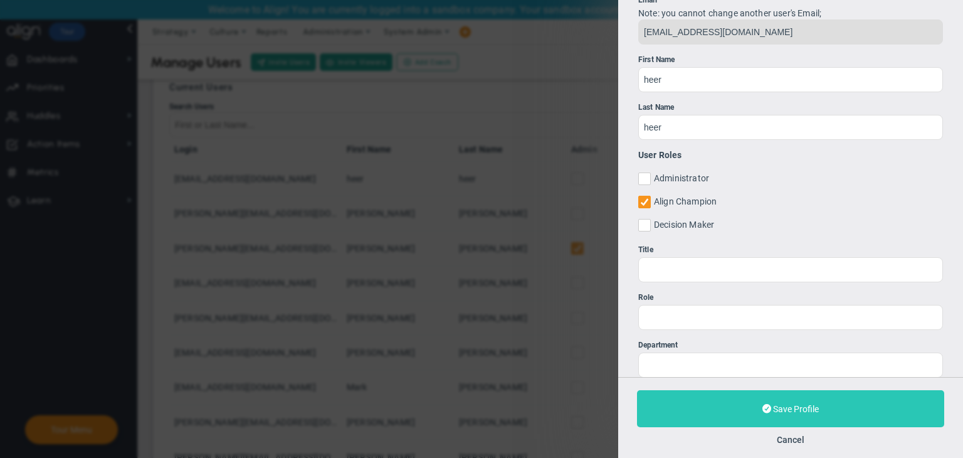
click at [770, 422] on button "Save Profile" at bounding box center [790, 408] width 307 height 37
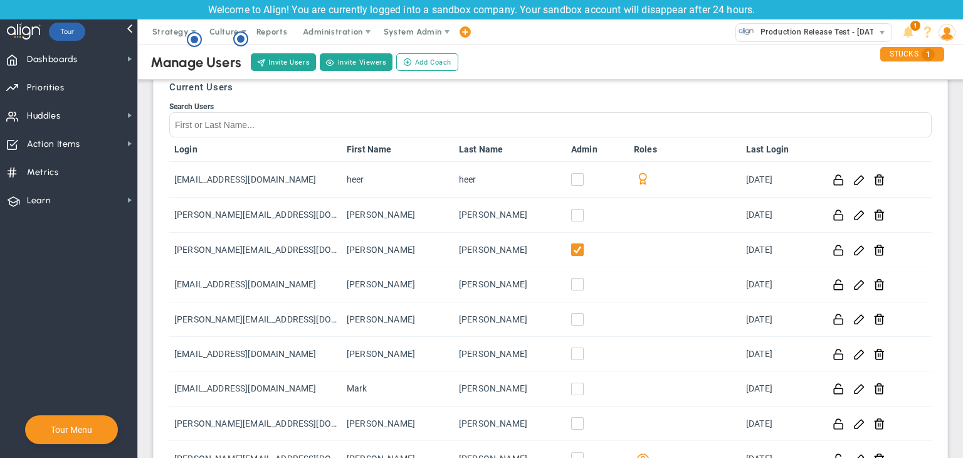
click at [950, 37] on img at bounding box center [946, 32] width 17 height 17
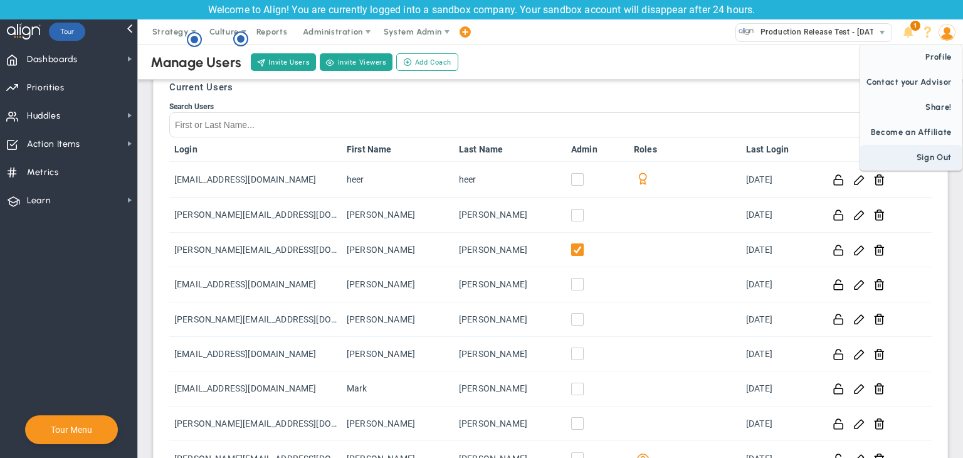
click at [923, 157] on span "Sign Out" at bounding box center [911, 157] width 102 height 25
